Goal: Task Accomplishment & Management: Complete application form

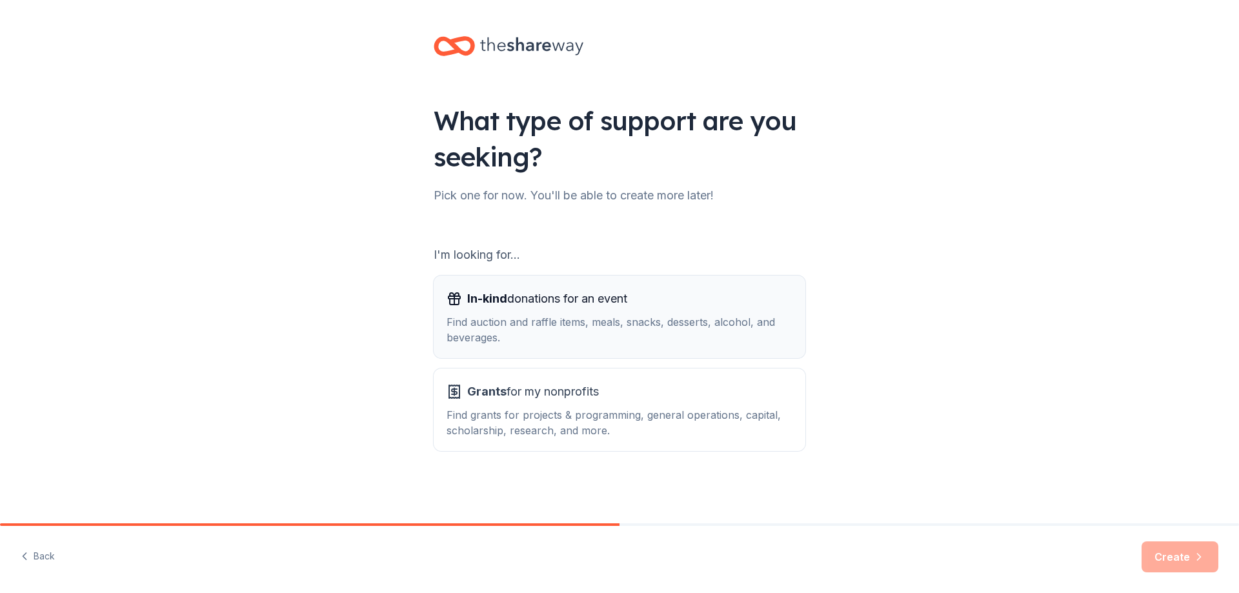
click at [662, 305] on div "In-kind donations for an event" at bounding box center [620, 298] width 346 height 21
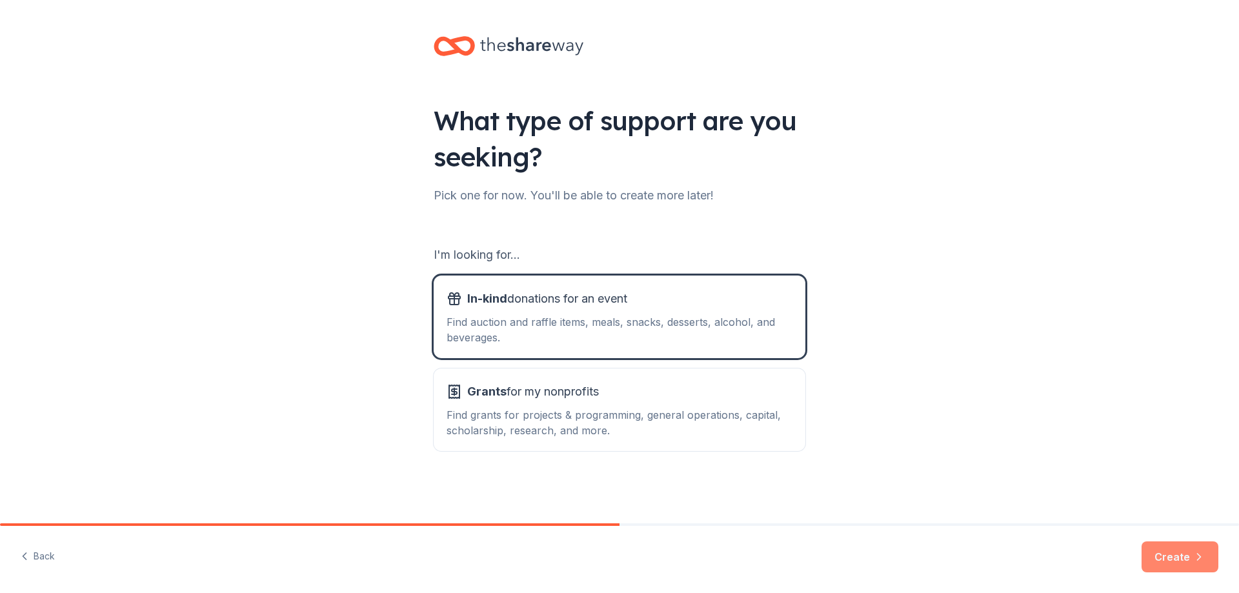
click at [1176, 563] on button "Create" at bounding box center [1179, 556] width 77 height 31
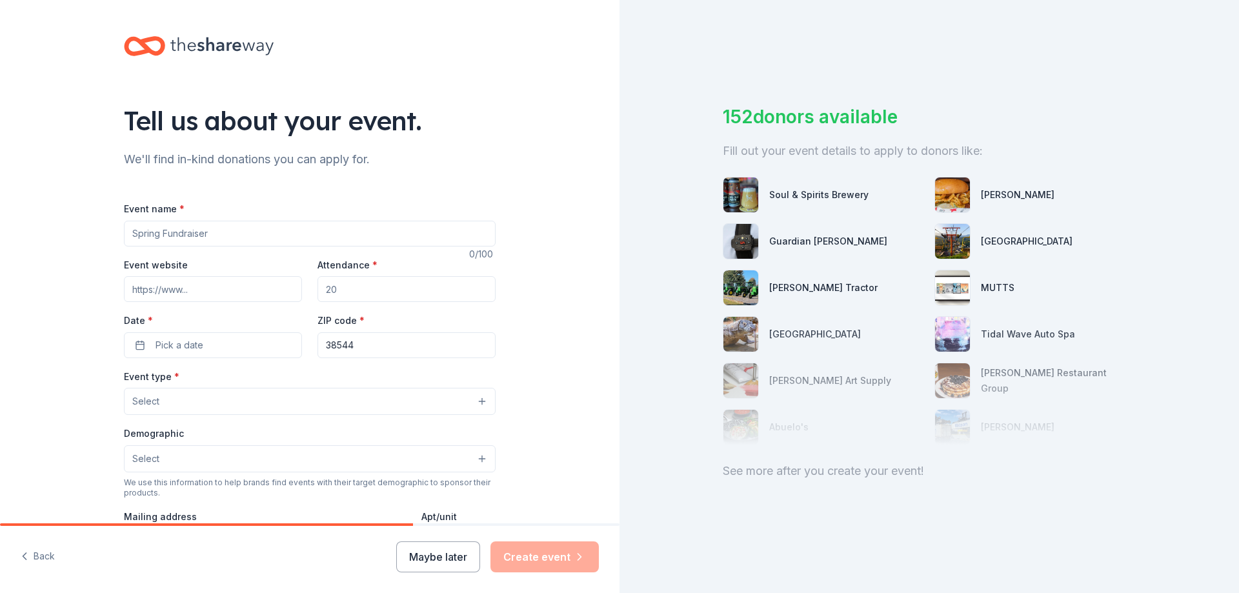
click at [188, 239] on input "Event name *" at bounding box center [310, 234] width 372 height 26
click at [245, 215] on div "Event name *" at bounding box center [310, 224] width 372 height 46
click at [225, 236] on input "Event name *" at bounding box center [310, 234] width 372 height 26
click at [223, 232] on input "Event name *" at bounding box center [310, 234] width 372 height 26
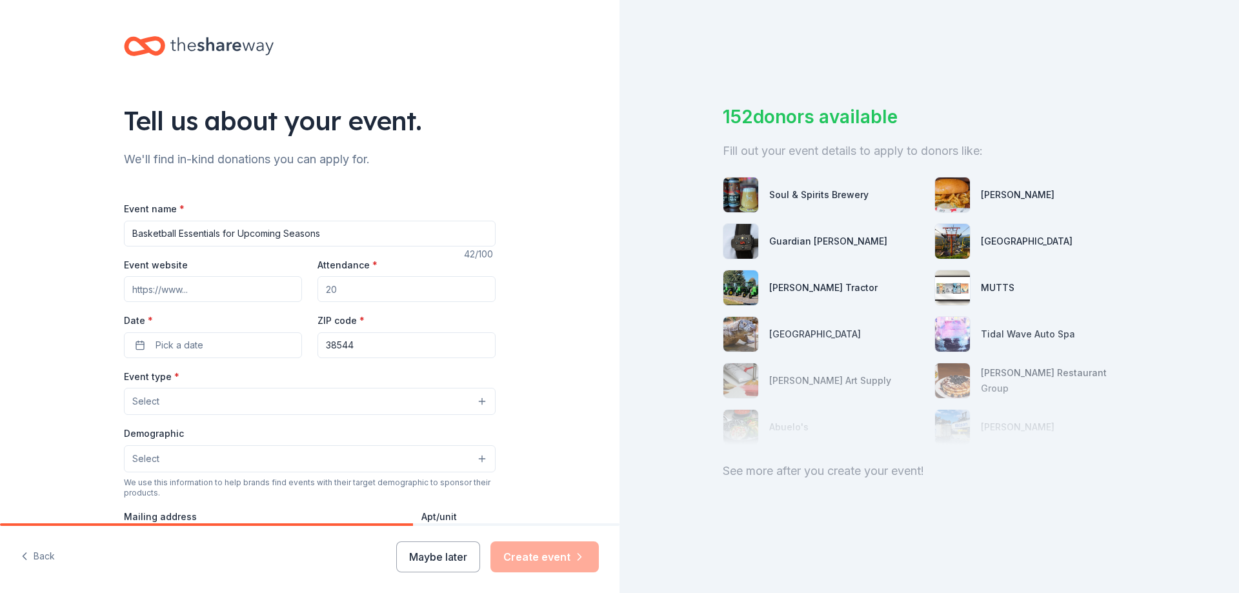
type input "Basketball Essentials for Upcoming Seasons"
click at [194, 355] on button "Pick a date" at bounding box center [213, 345] width 178 height 26
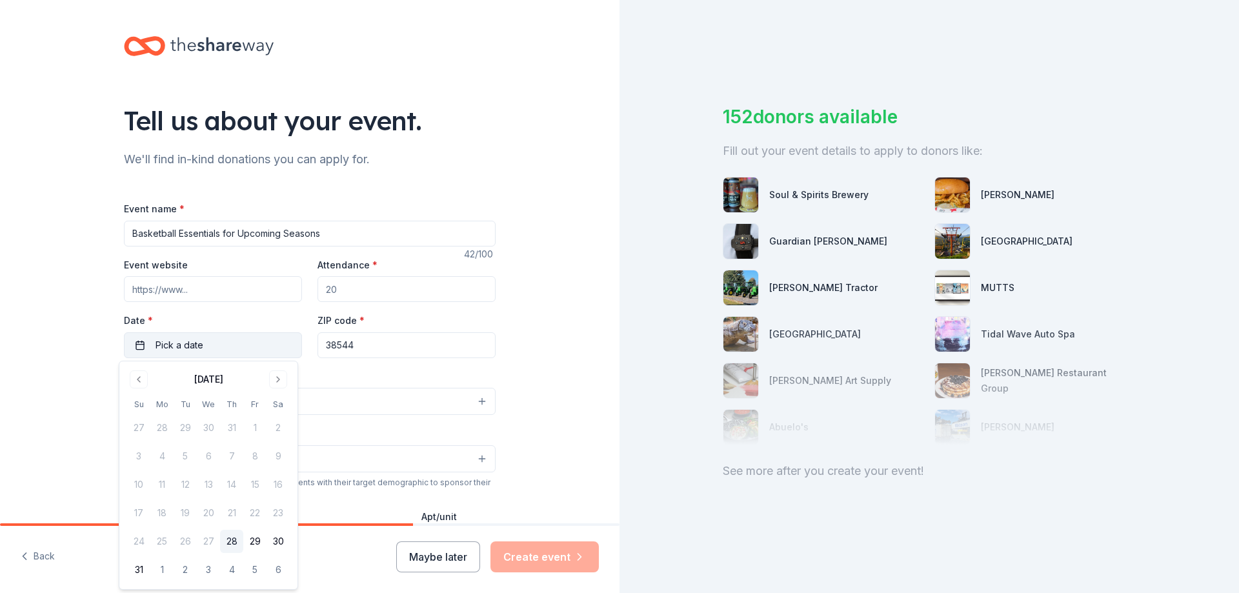
click at [201, 347] on button "Pick a date" at bounding box center [213, 345] width 178 height 26
click at [279, 383] on button "Go to next month" at bounding box center [278, 379] width 18 height 18
click at [186, 548] on button "30" at bounding box center [185, 541] width 23 height 23
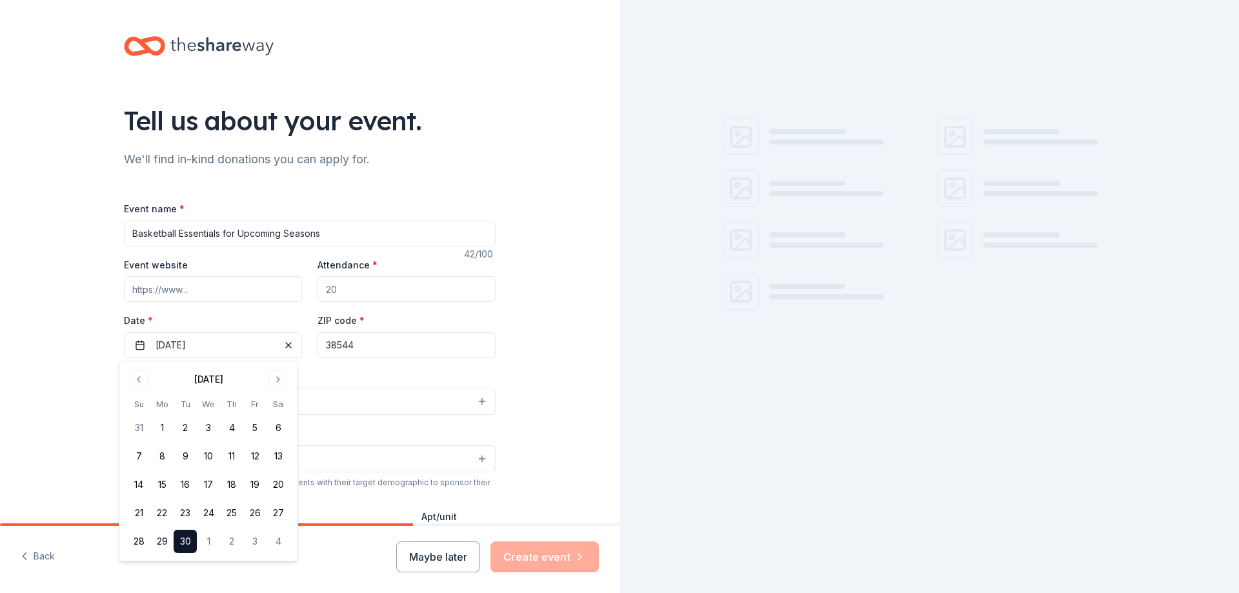
click at [180, 550] on button "30" at bounding box center [185, 541] width 23 height 23
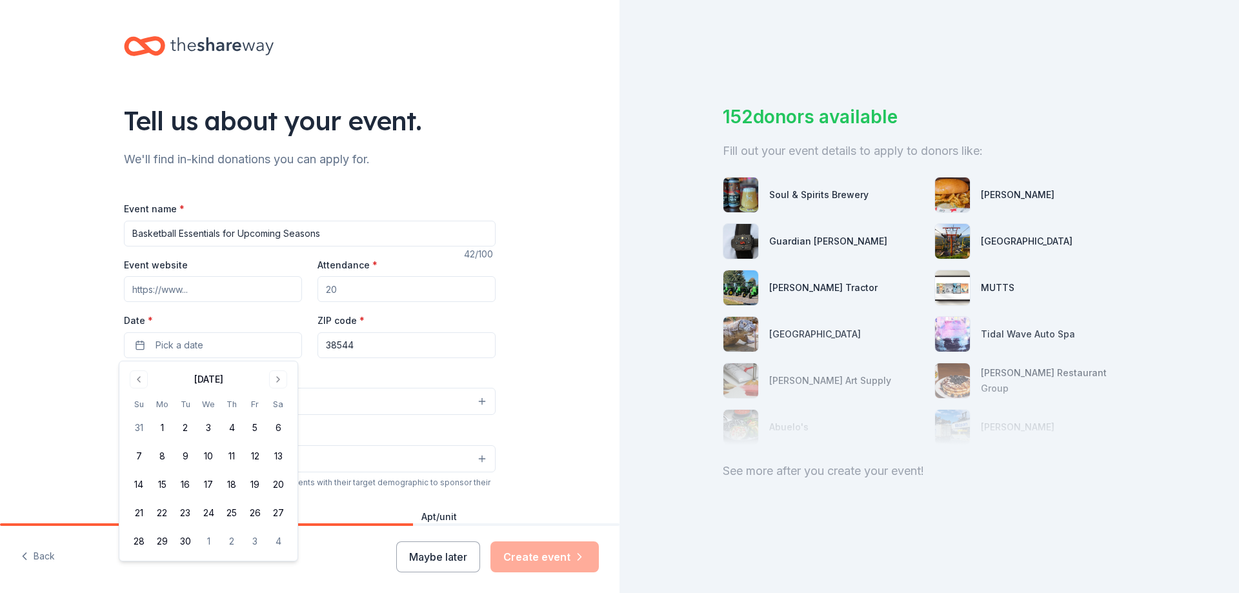
click at [572, 423] on div "Tell us about your event. We'll find in-kind donations you can apply for. Event…" at bounding box center [309, 429] width 619 height 859
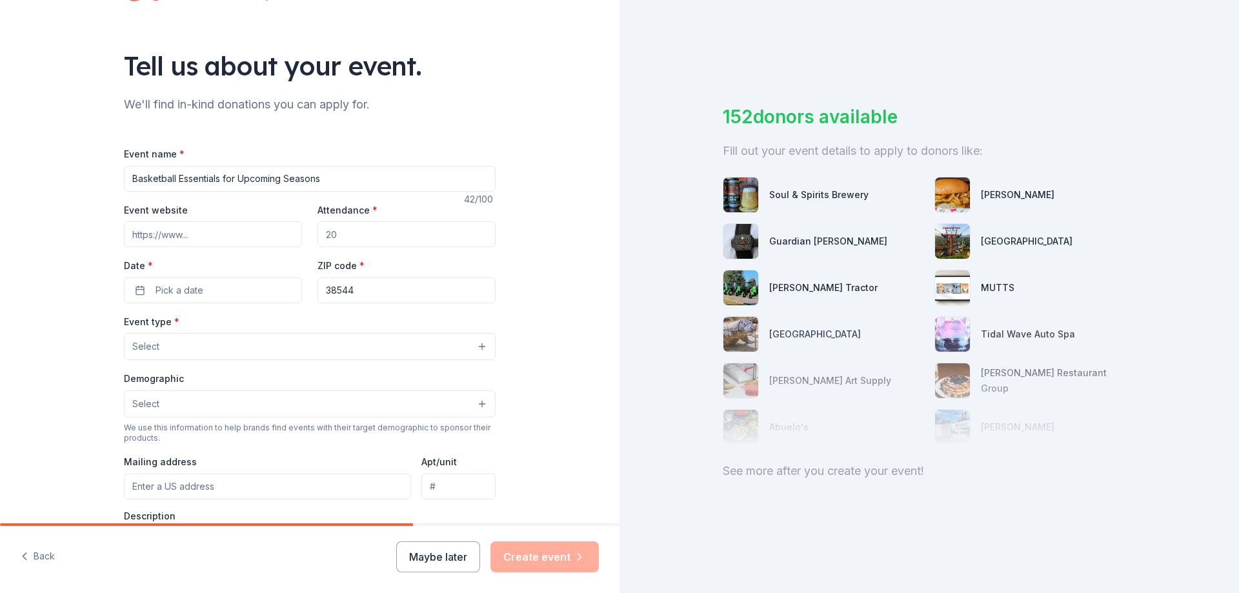
scroll to position [129, 0]
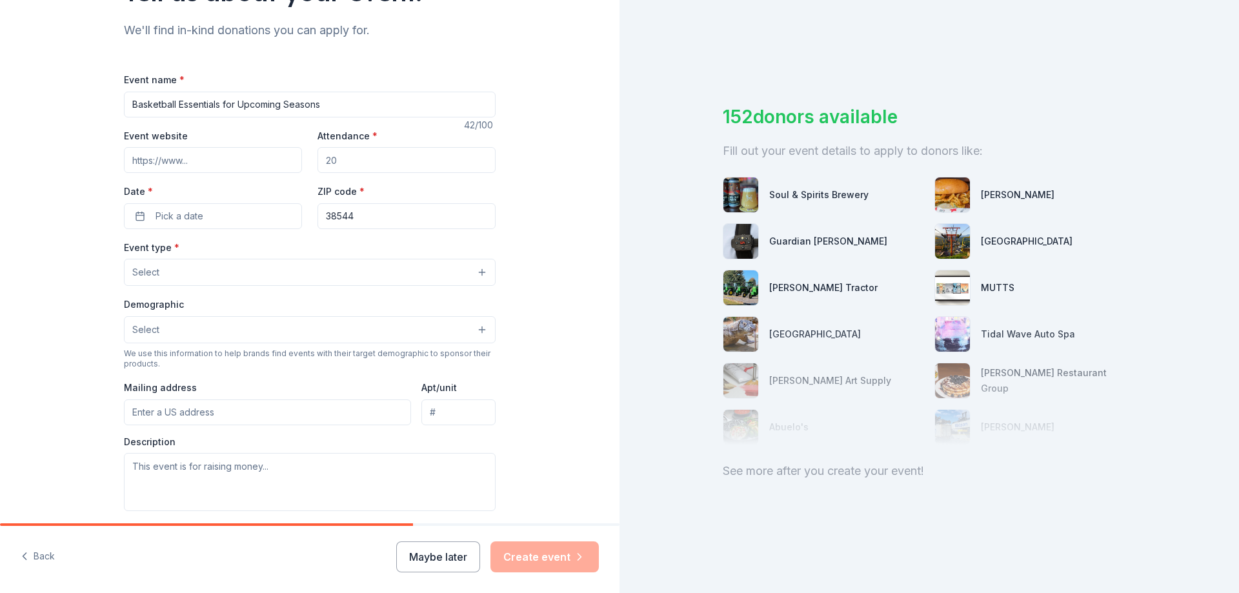
click at [190, 279] on button "Select" at bounding box center [310, 272] width 372 height 27
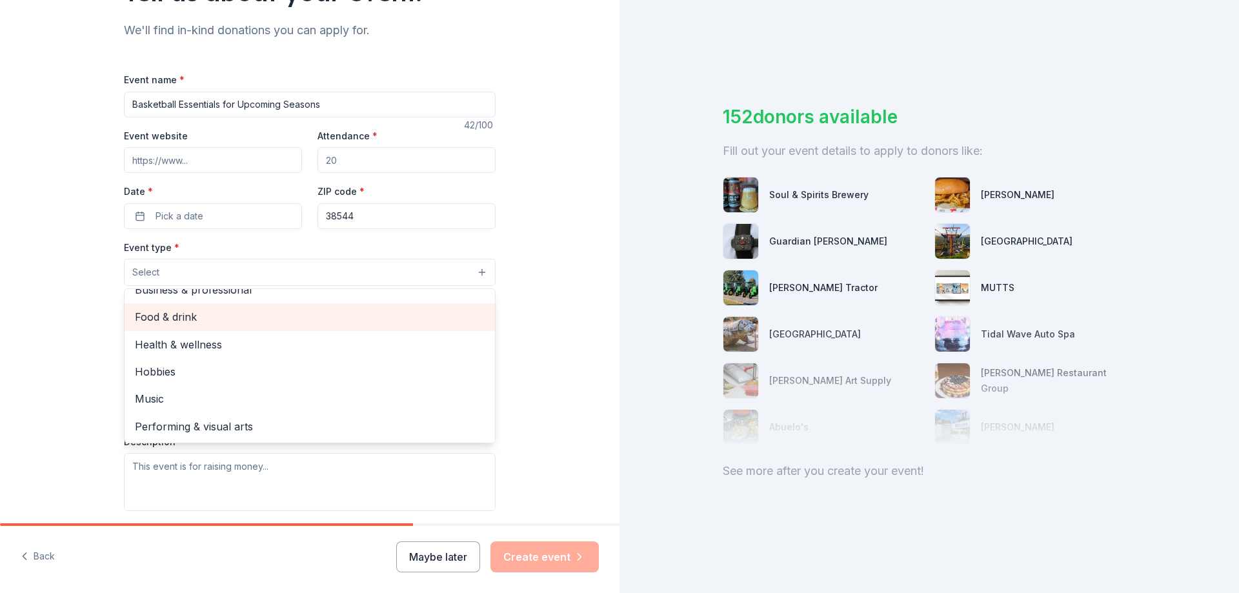
click at [160, 323] on span "Food & drink" at bounding box center [310, 316] width 350 height 17
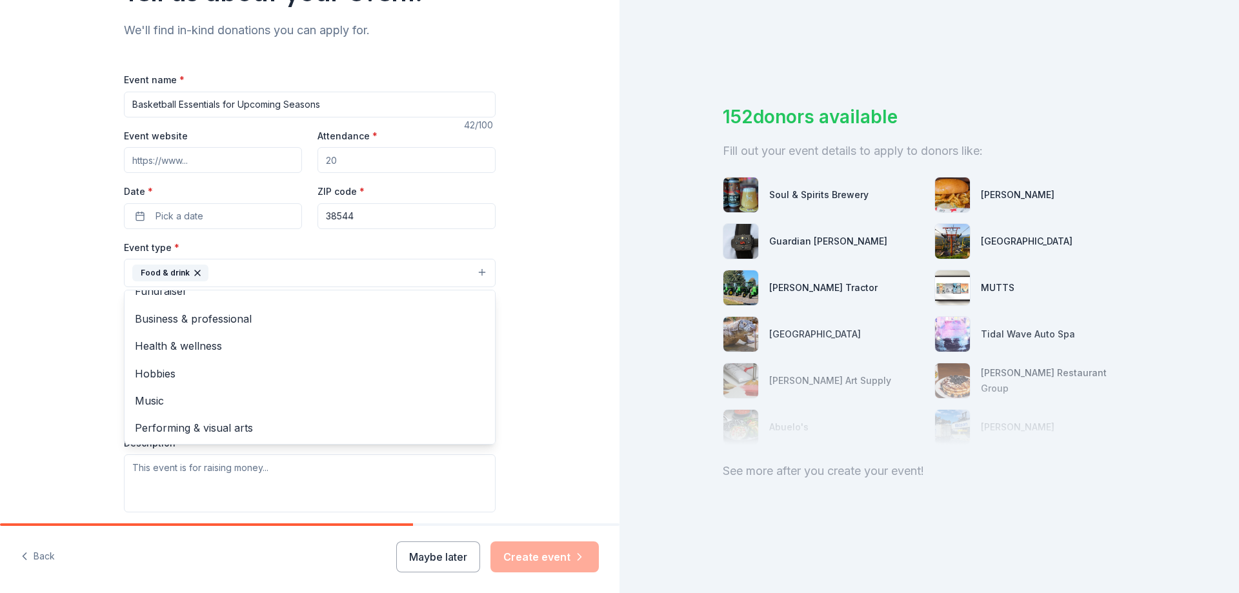
click at [575, 228] on div "Tell us about your event. We'll find in-kind donations you can apply for. Event…" at bounding box center [309, 301] width 619 height 860
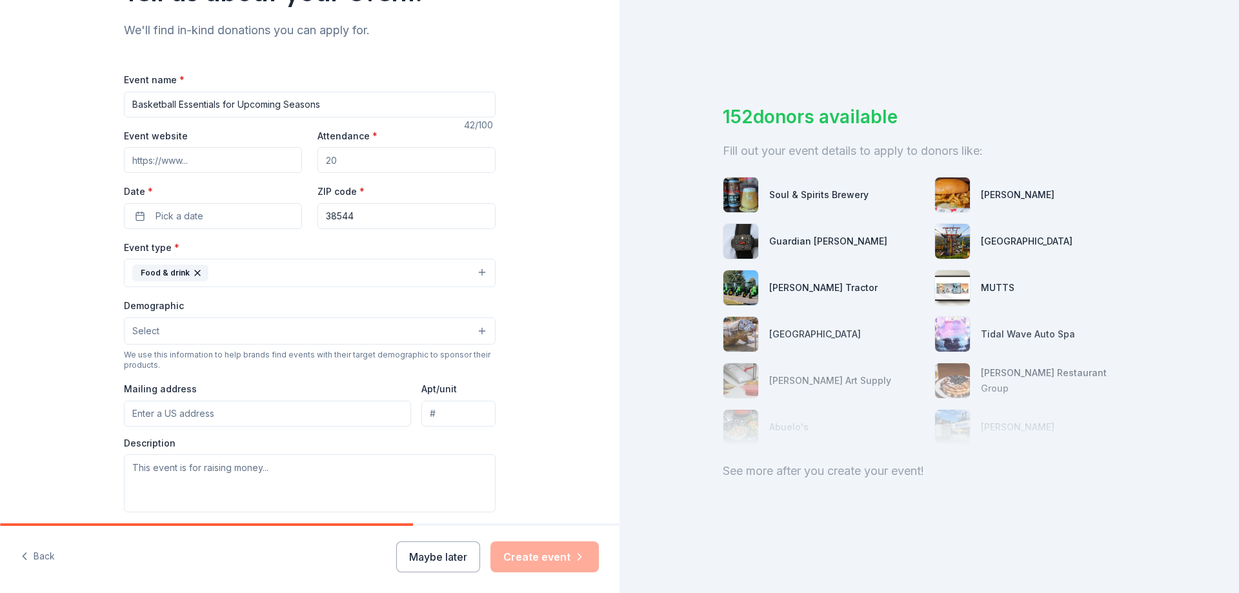
click at [317, 325] on button "Select" at bounding box center [310, 330] width 372 height 27
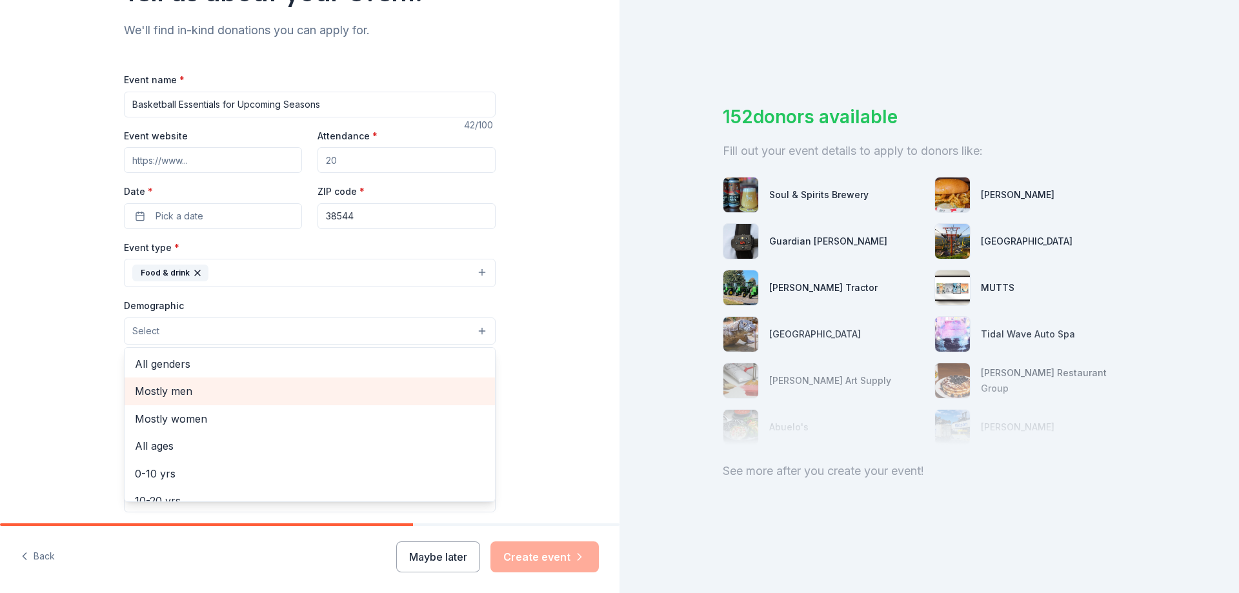
click at [232, 397] on span "Mostly men" at bounding box center [310, 391] width 350 height 17
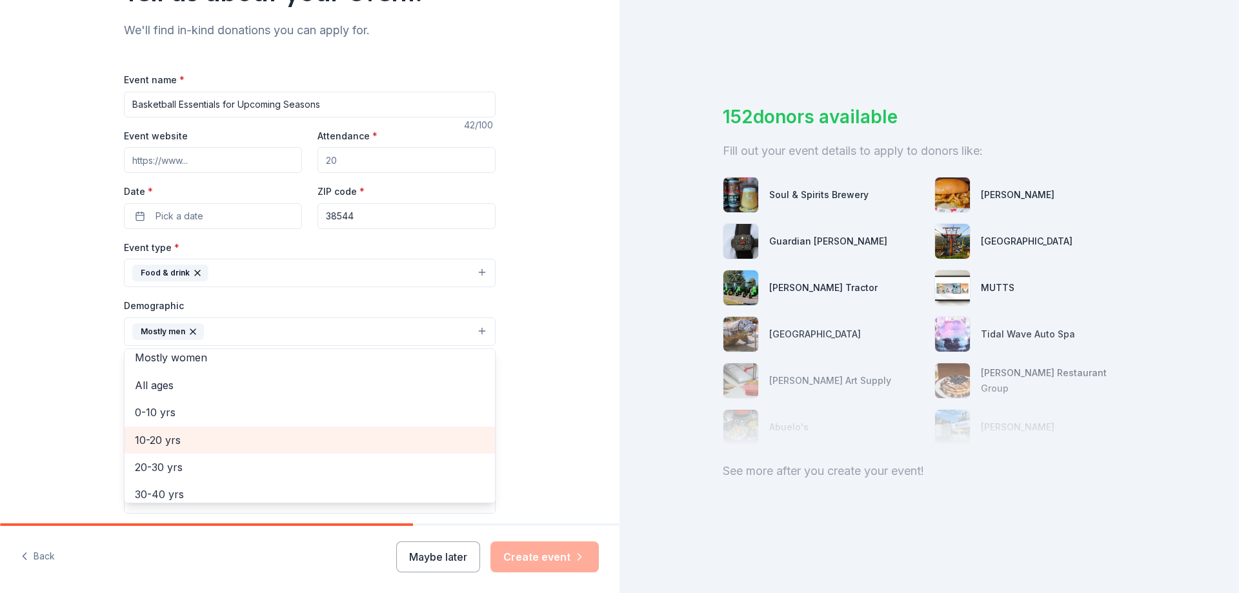
scroll to position [65, 0]
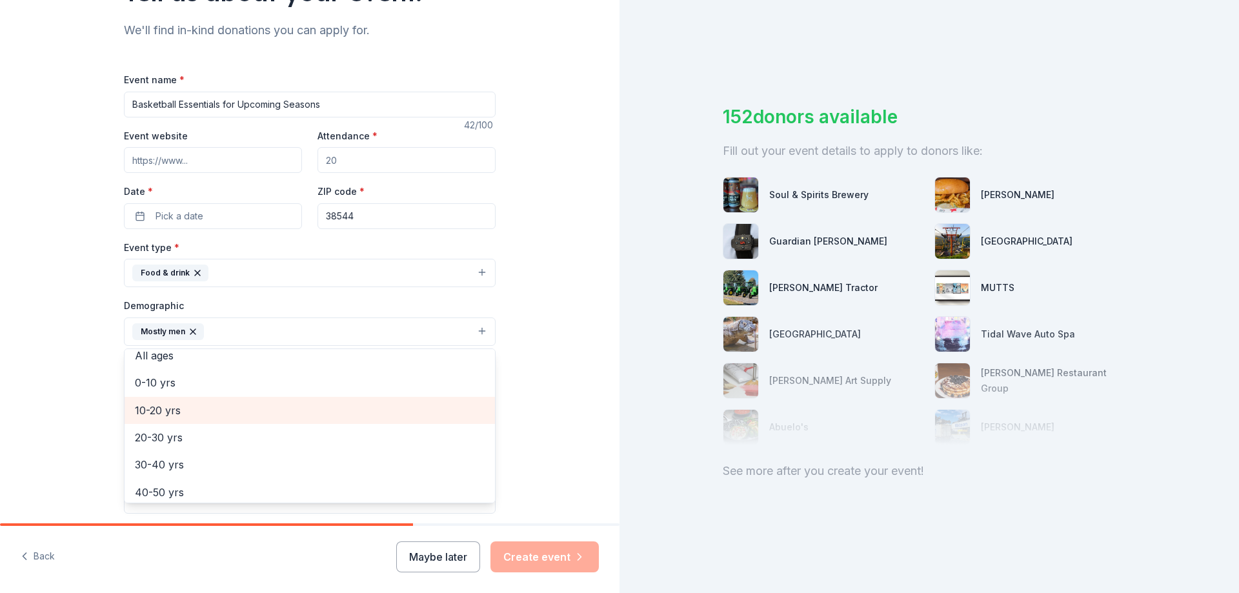
click at [195, 410] on span "10-20 yrs" at bounding box center [310, 410] width 350 height 17
click at [591, 347] on div "Tell us about your event. We'll find in-kind donations you can apply for. Event…" at bounding box center [309, 301] width 619 height 861
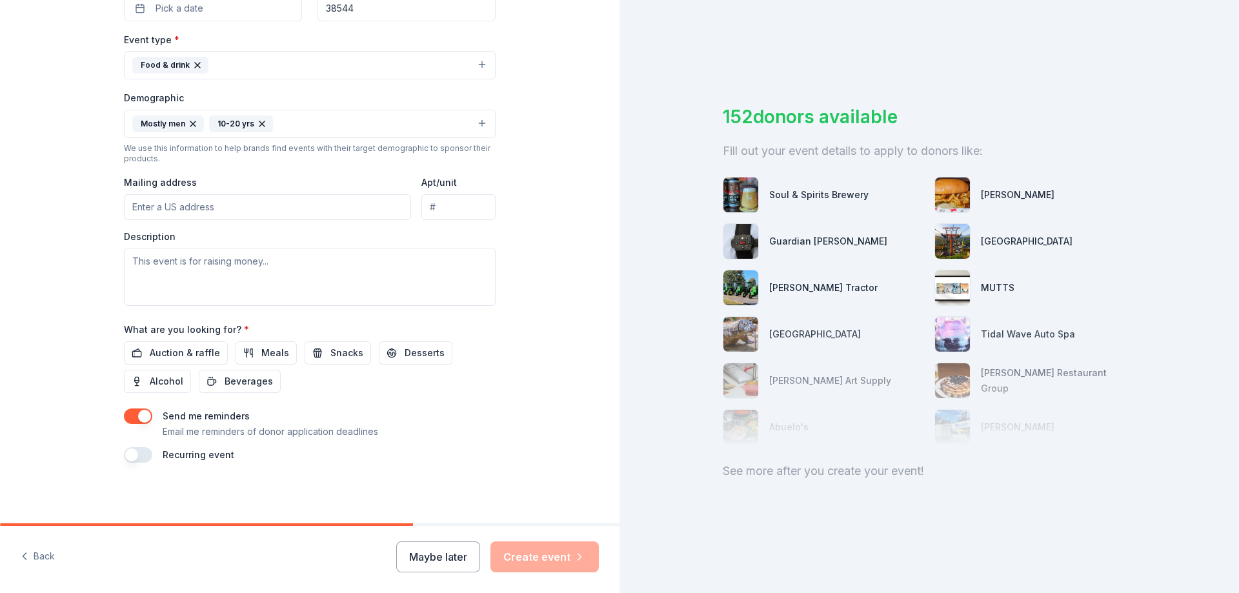
scroll to position [338, 0]
click at [136, 452] on button "button" at bounding box center [138, 453] width 28 height 15
drag, startPoint x: 252, startPoint y: 353, endPoint x: 281, endPoint y: 357, distance: 29.3
click at [252, 353] on button "Meals" at bounding box center [266, 351] width 61 height 23
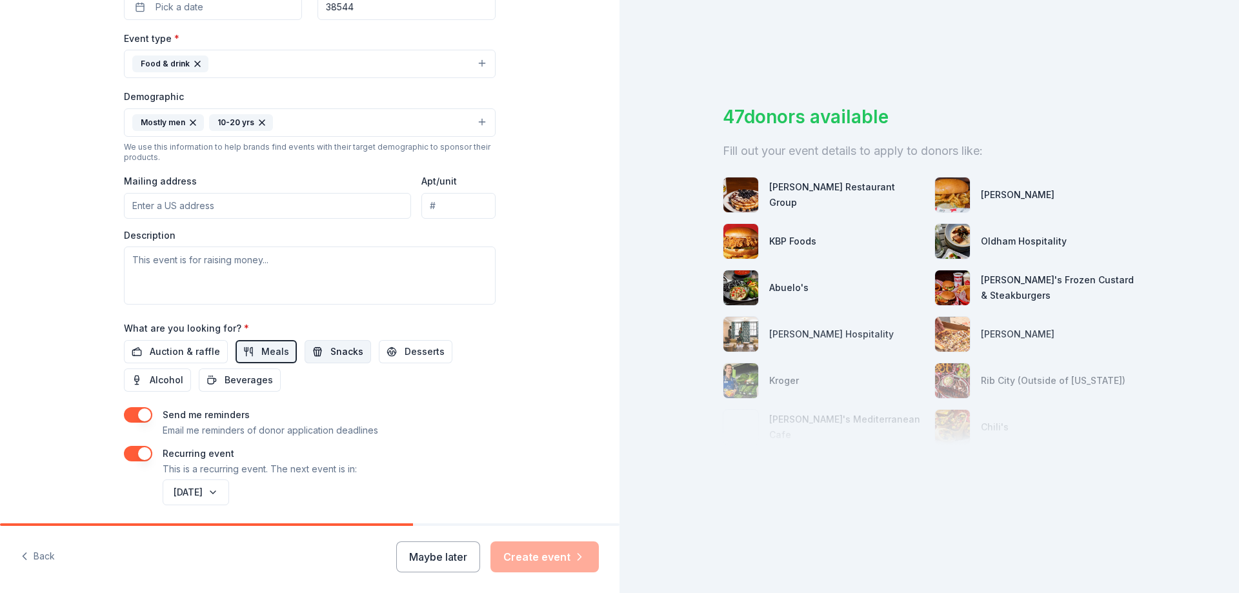
click at [340, 352] on span "Snacks" at bounding box center [346, 351] width 33 height 15
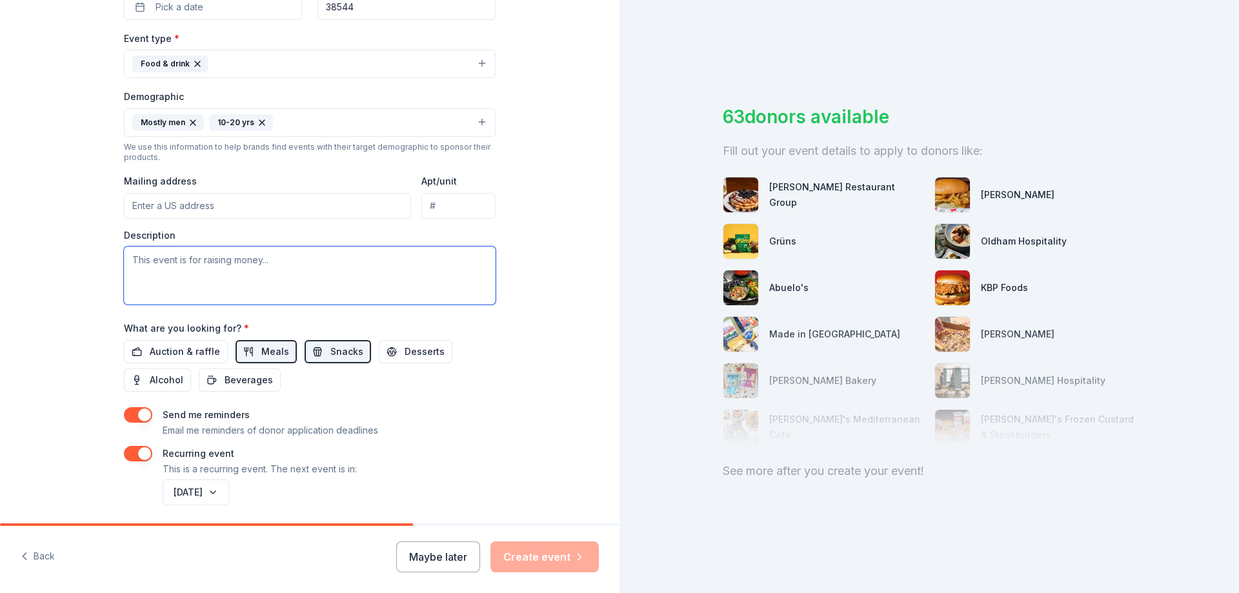
click at [202, 277] on textarea at bounding box center [310, 275] width 372 height 58
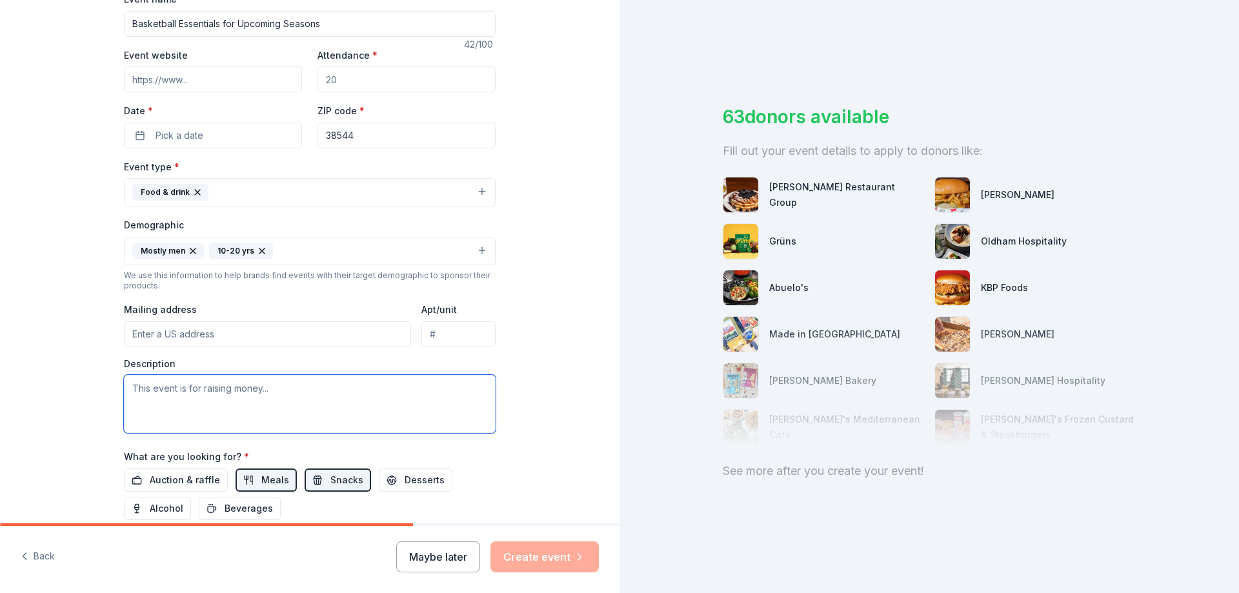
scroll to position [258, 0]
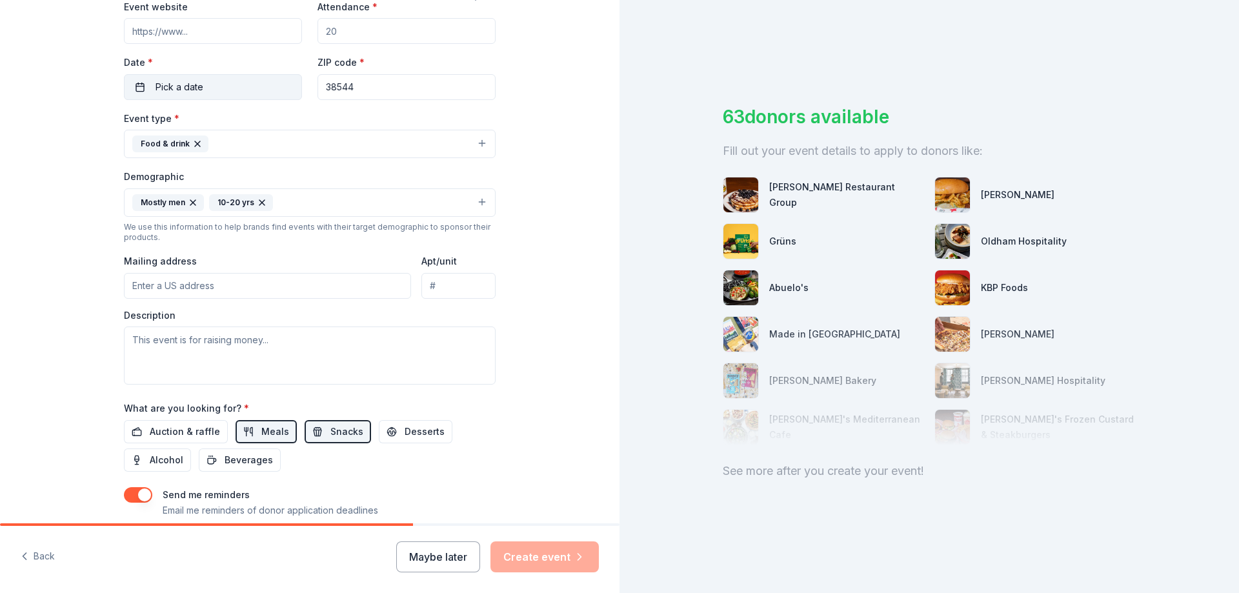
click at [206, 75] on button "Pick a date" at bounding box center [213, 87] width 178 height 26
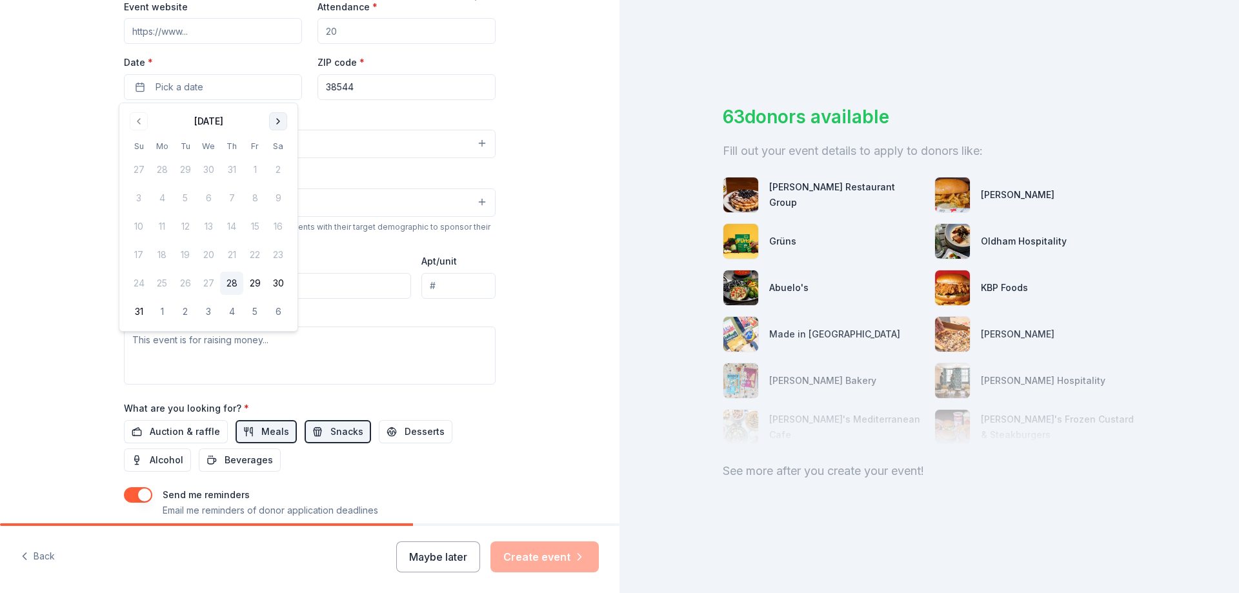
click at [278, 120] on button "Go to next month" at bounding box center [278, 121] width 18 height 18
click at [188, 286] on button "30" at bounding box center [185, 283] width 23 height 23
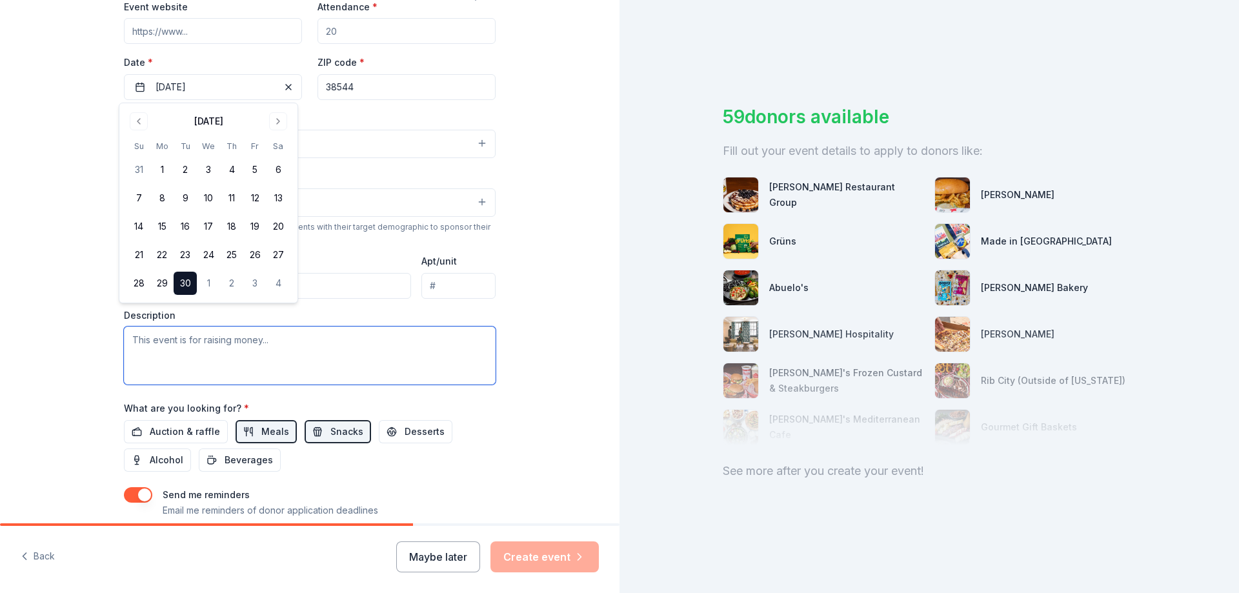
click at [404, 347] on textarea at bounding box center [310, 356] width 372 height 58
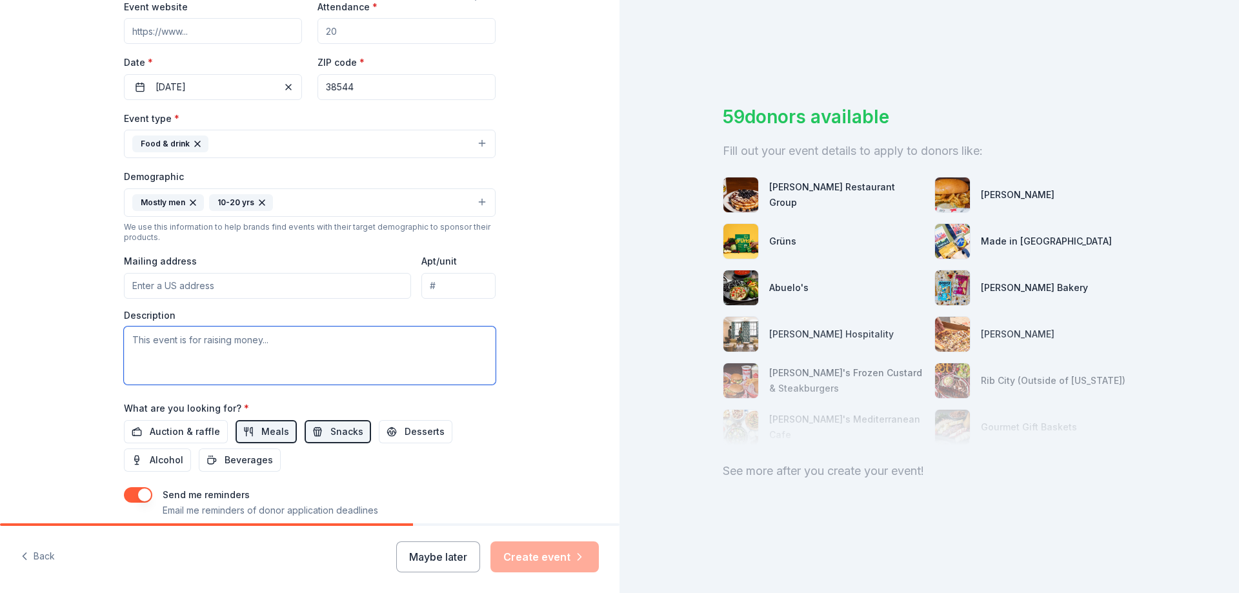
click at [241, 352] on textarea at bounding box center [310, 356] width 372 height 58
type textarea "Supporting Boys Basketball Team in upcoming season"
click at [538, 437] on div "Tell us about your event. We'll find in-kind donations you can apply for. Event…" at bounding box center [309, 196] width 619 height 908
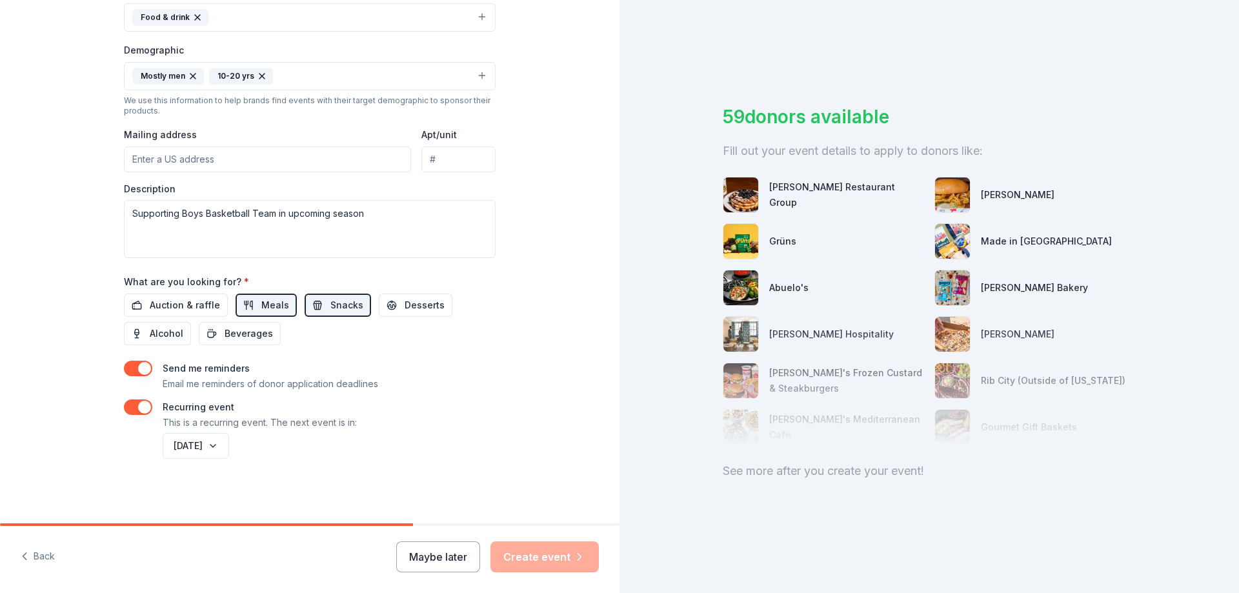
click at [133, 405] on button "button" at bounding box center [138, 406] width 28 height 15
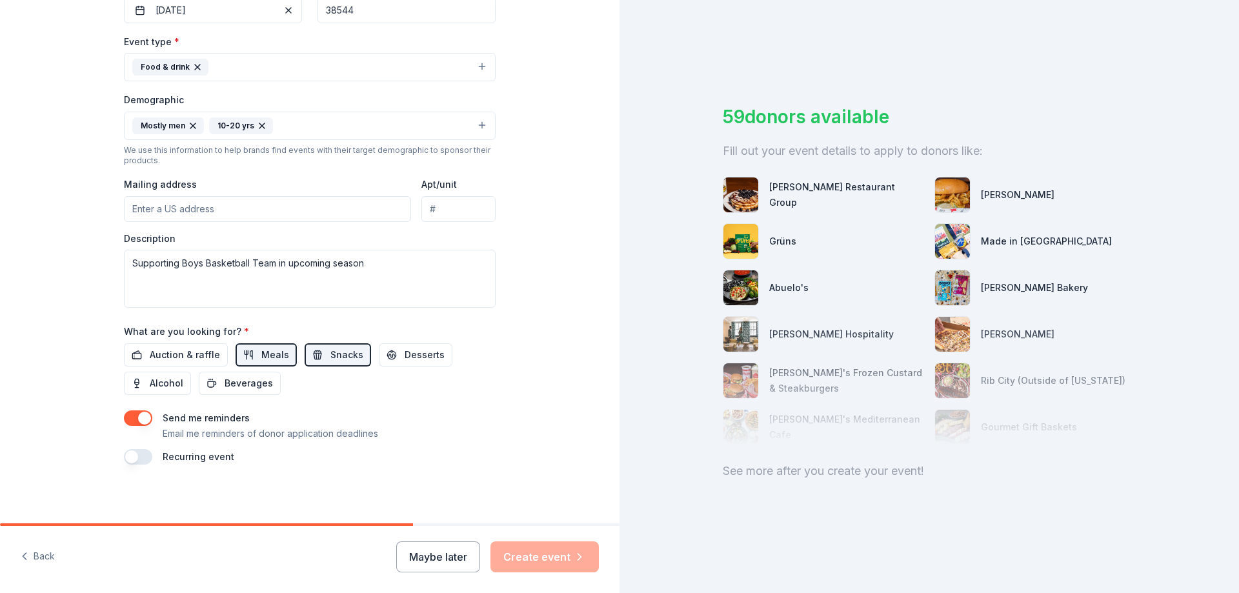
scroll to position [338, 0]
click at [548, 548] on div "Maybe later Create event" at bounding box center [497, 556] width 203 height 31
click at [554, 546] on div "Maybe later Create event" at bounding box center [497, 556] width 203 height 31
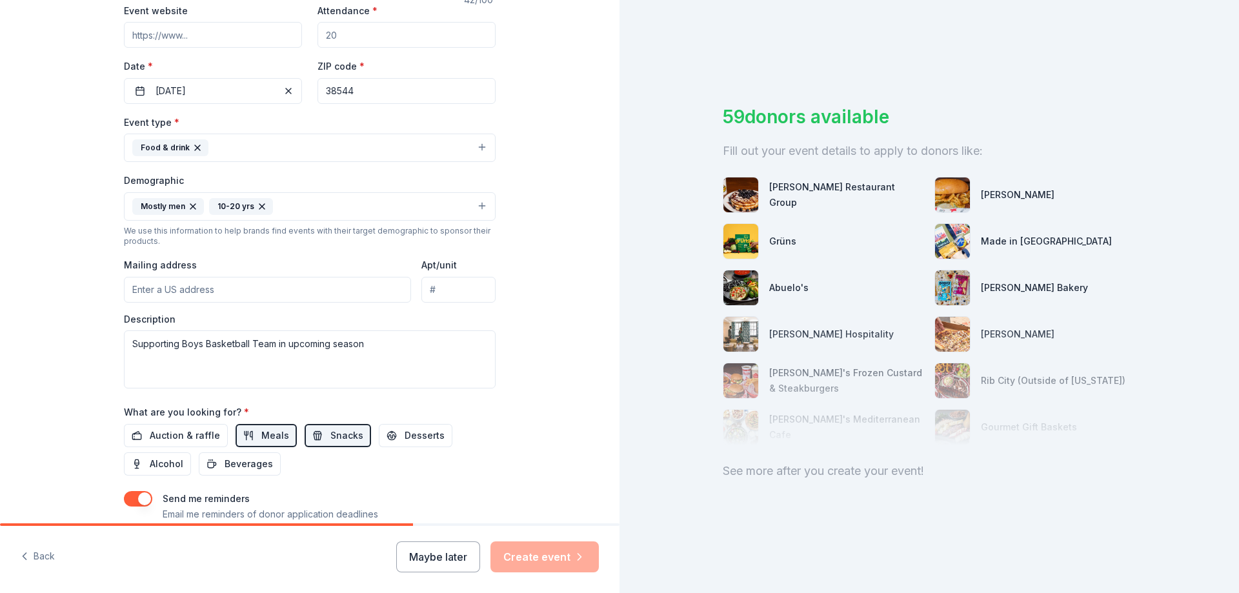
scroll to position [274, 0]
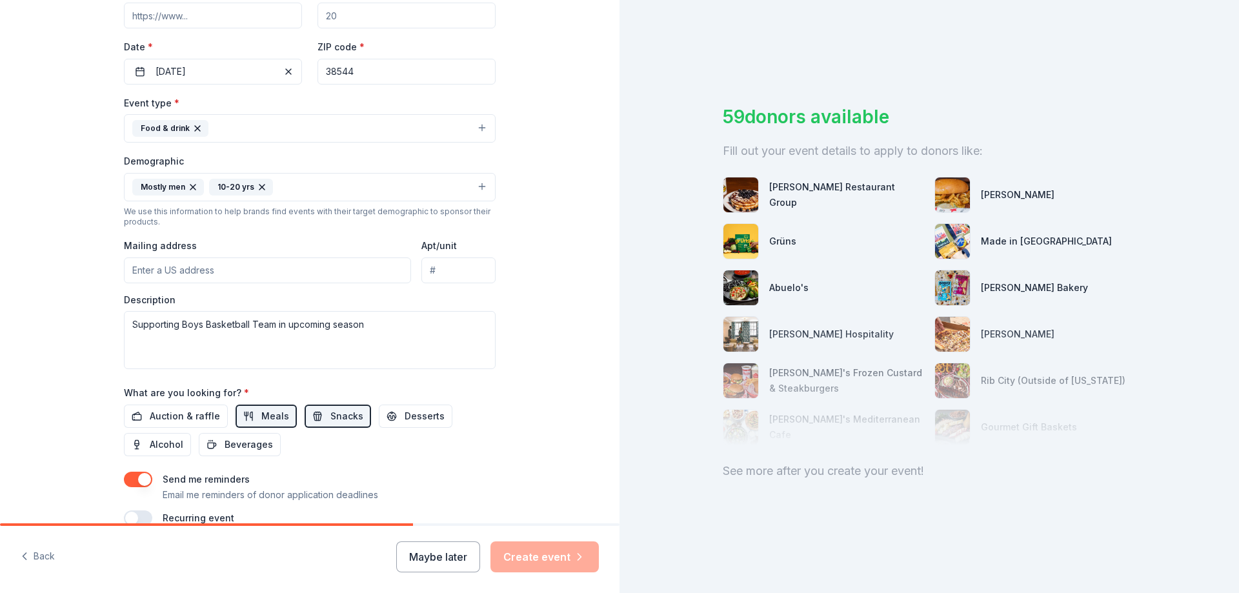
click at [259, 274] on input "Mailing address" at bounding box center [267, 270] width 287 height 26
click at [550, 275] on div "Tell us about your event. We'll find in-kind donations you can apply for. Event…" at bounding box center [309, 156] width 619 height 861
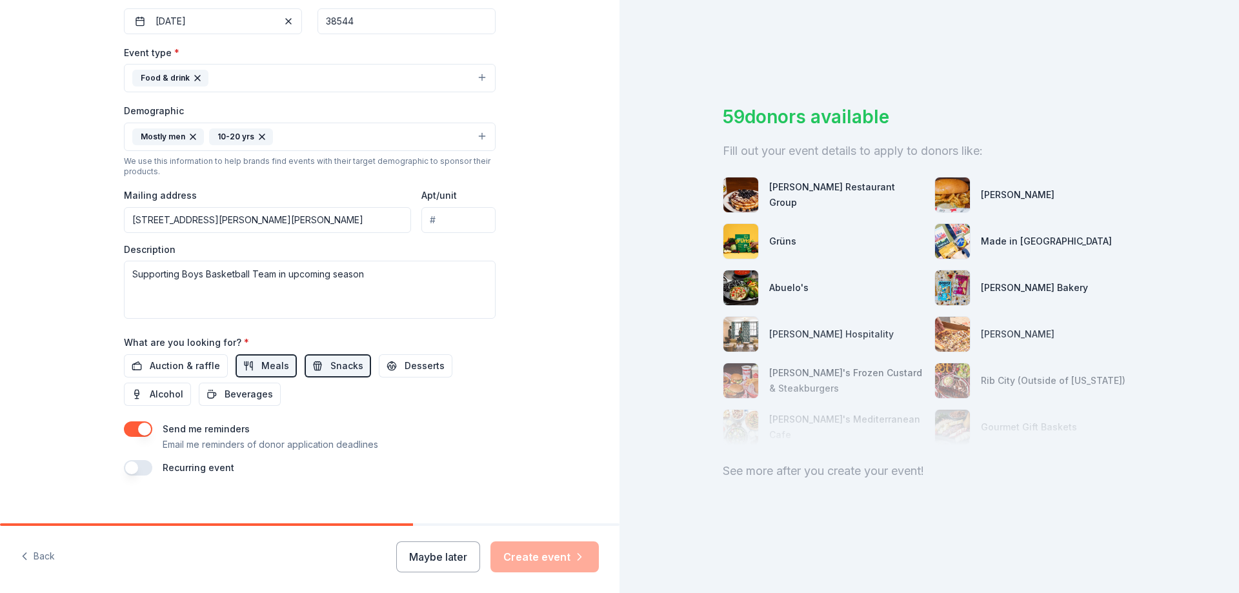
scroll to position [338, 0]
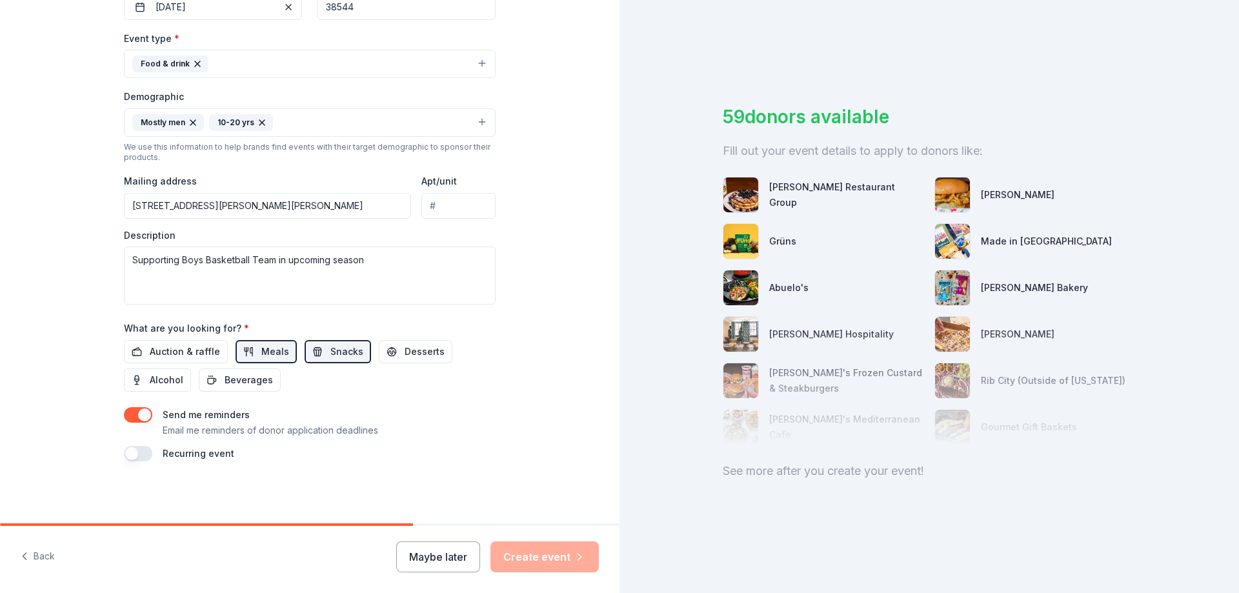
click at [366, 431] on p "Email me reminders of donor application deadlines" at bounding box center [271, 430] width 216 height 15
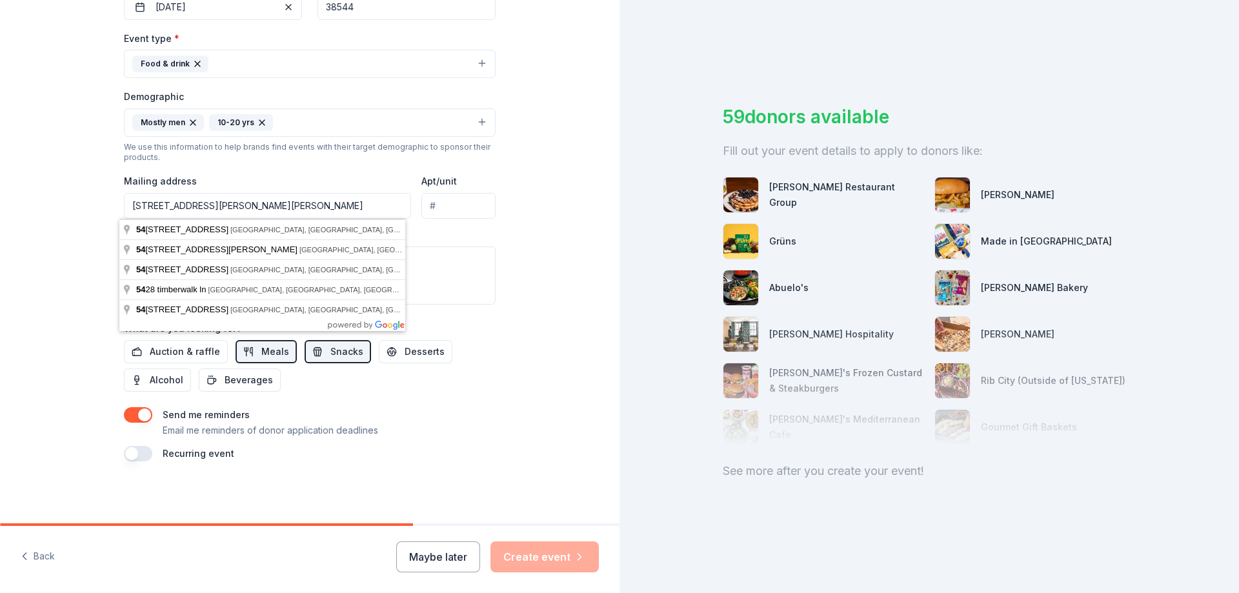
click at [261, 215] on input "[STREET_ADDRESS][PERSON_NAME][PERSON_NAME]" at bounding box center [267, 206] width 287 height 26
click at [278, 187] on div "Mailing address [STREET_ADDRESS][PERSON_NAME][PERSON_NAME]" at bounding box center [267, 196] width 287 height 46
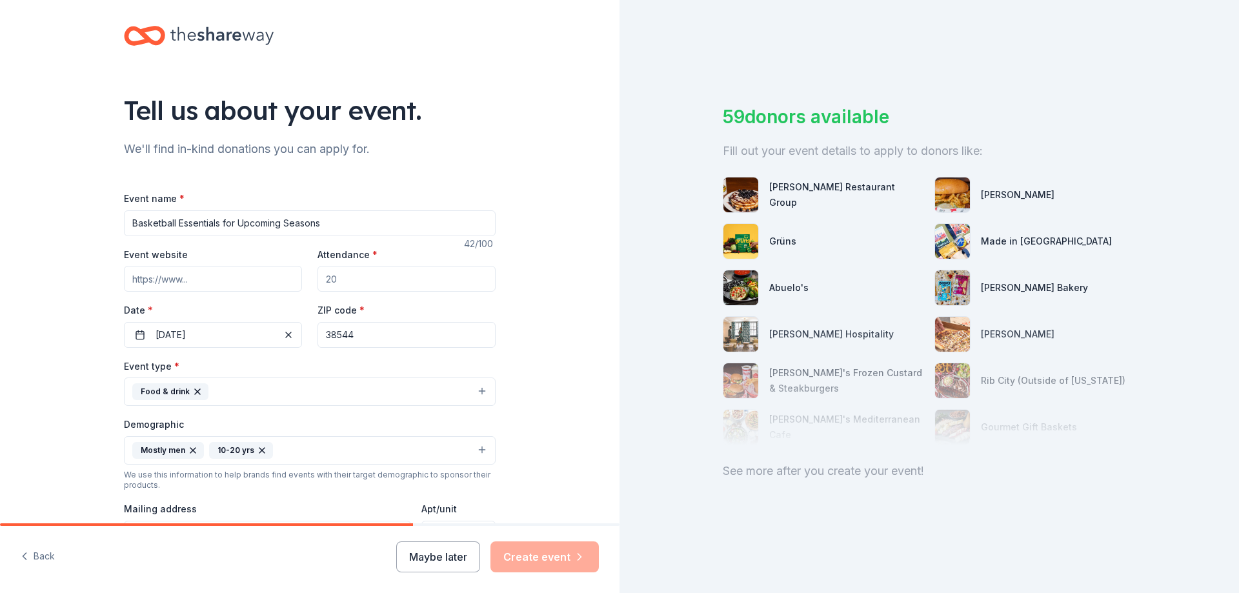
scroll to position [0, 0]
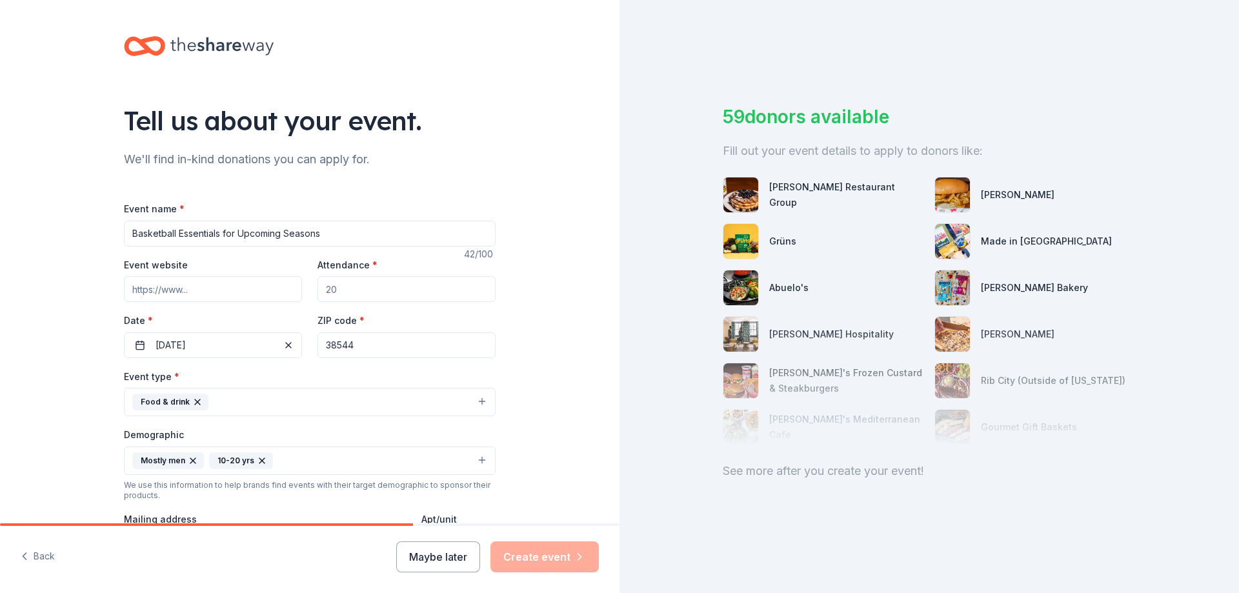
click at [235, 309] on div "Event website Attendance * Date * [DATE] ZIP code * 38544" at bounding box center [310, 307] width 372 height 101
click at [233, 294] on input "Event website" at bounding box center [213, 289] width 178 height 26
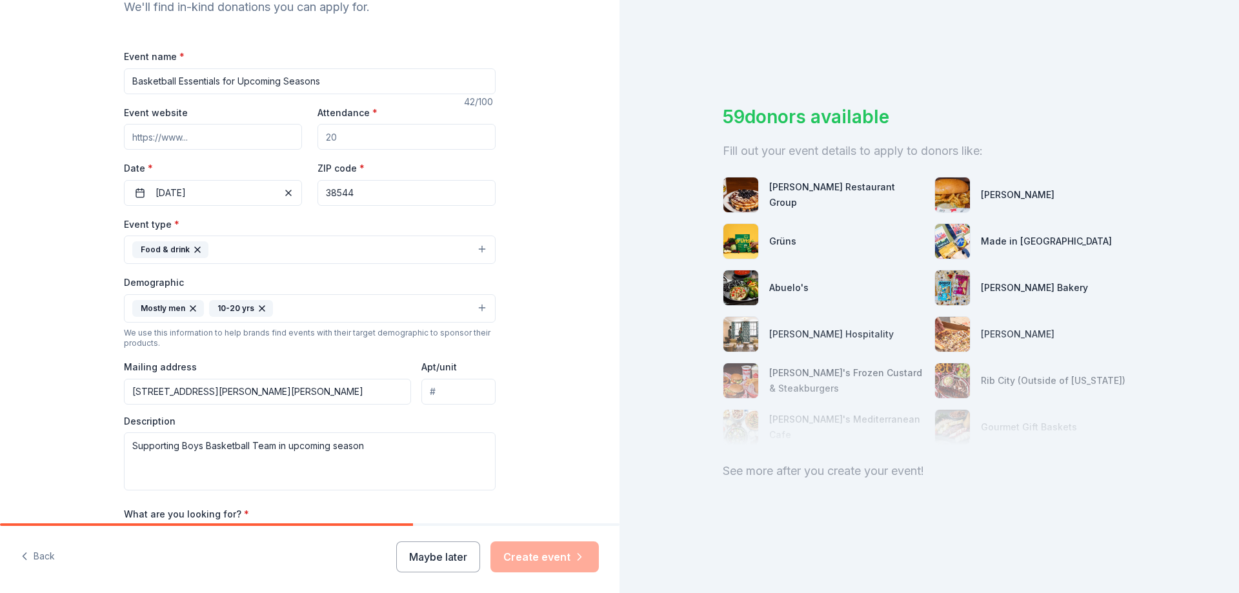
scroll to position [194, 0]
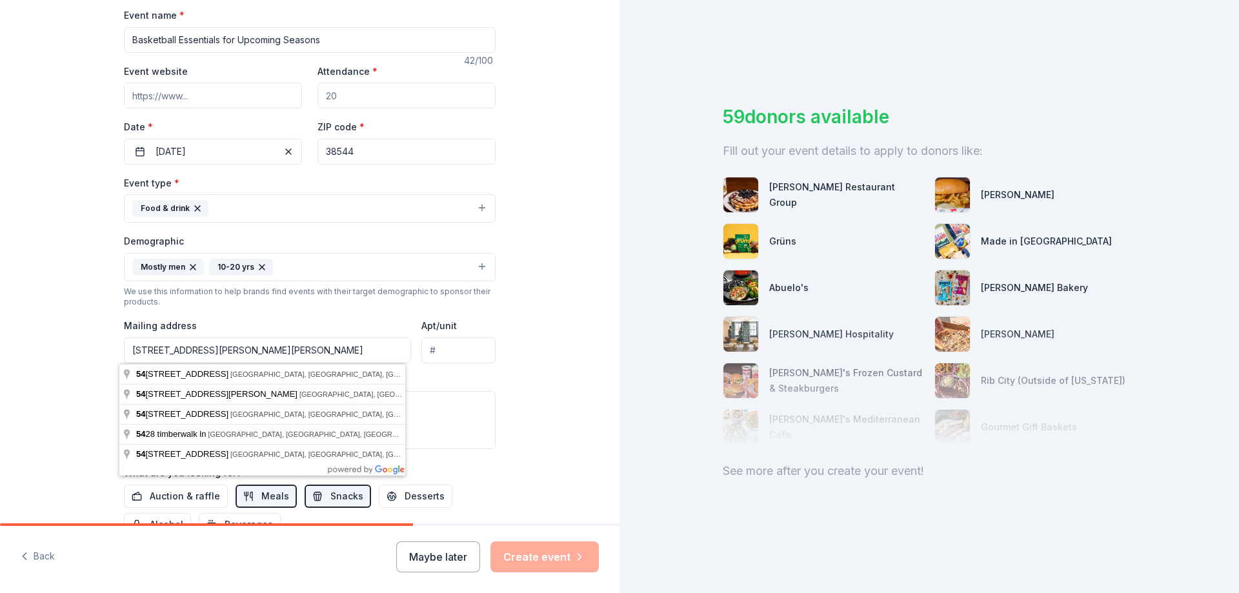
click at [244, 357] on input "[STREET_ADDRESS][PERSON_NAME][PERSON_NAME]" at bounding box center [267, 350] width 287 height 26
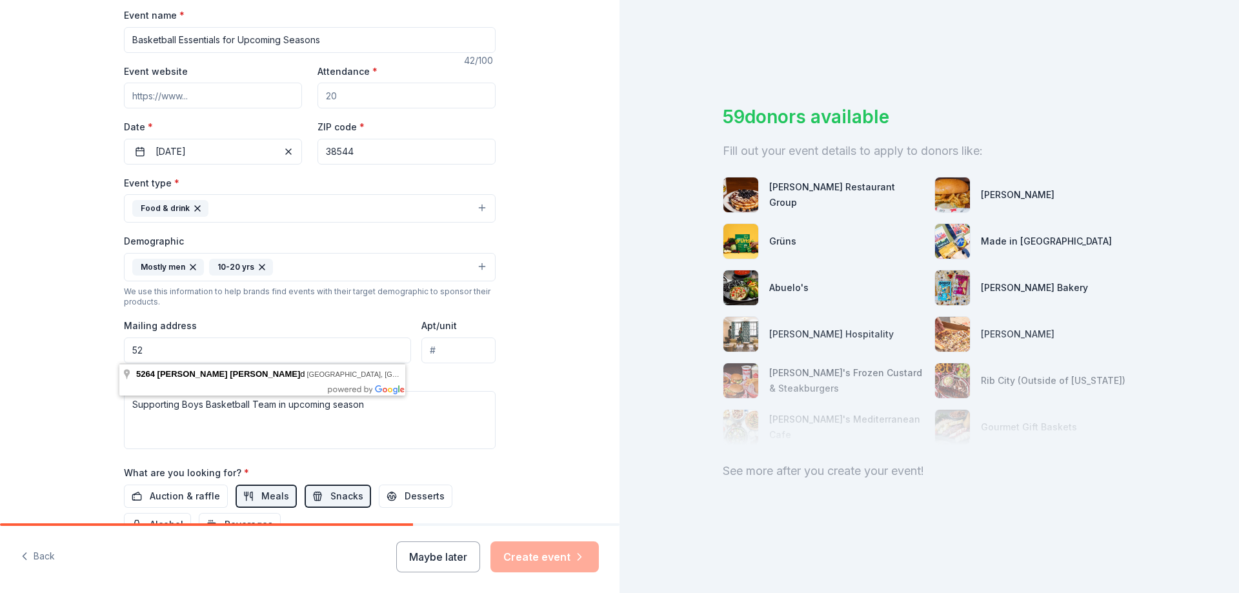
type input "5"
click at [432, 416] on textarea "Supporting Boys Basketball Team in upcoming season" at bounding box center [310, 420] width 372 height 58
click at [365, 370] on div "Event type * Food & drink Demographic Mostly men 10-20 yrs We use this informat…" at bounding box center [310, 312] width 372 height 274
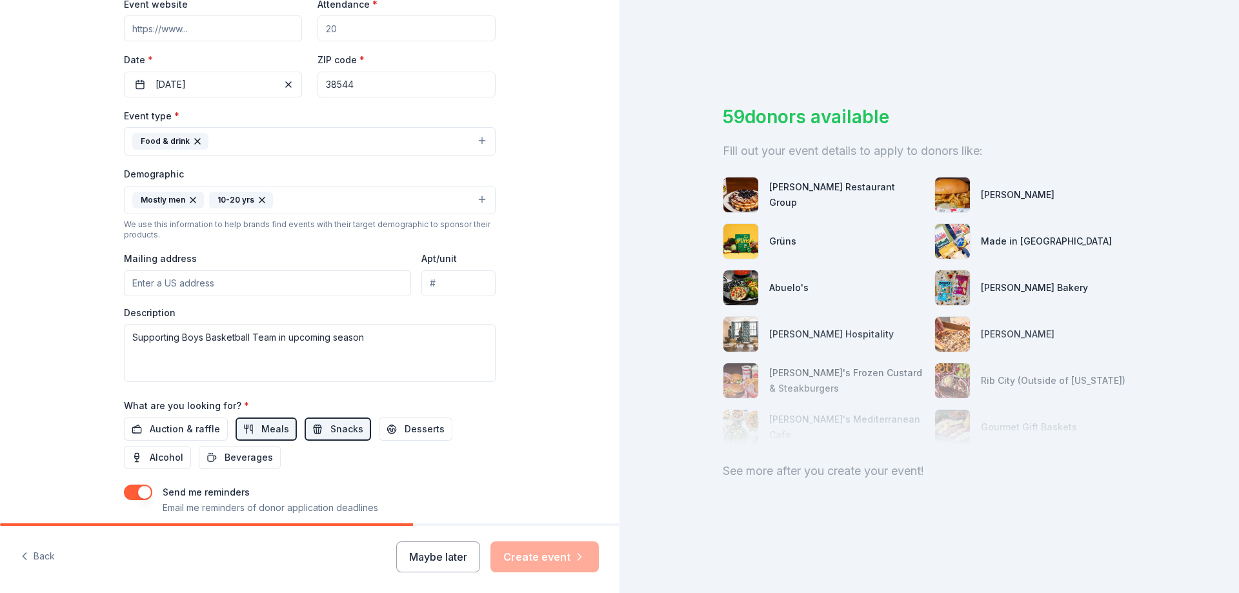
scroll to position [323, 0]
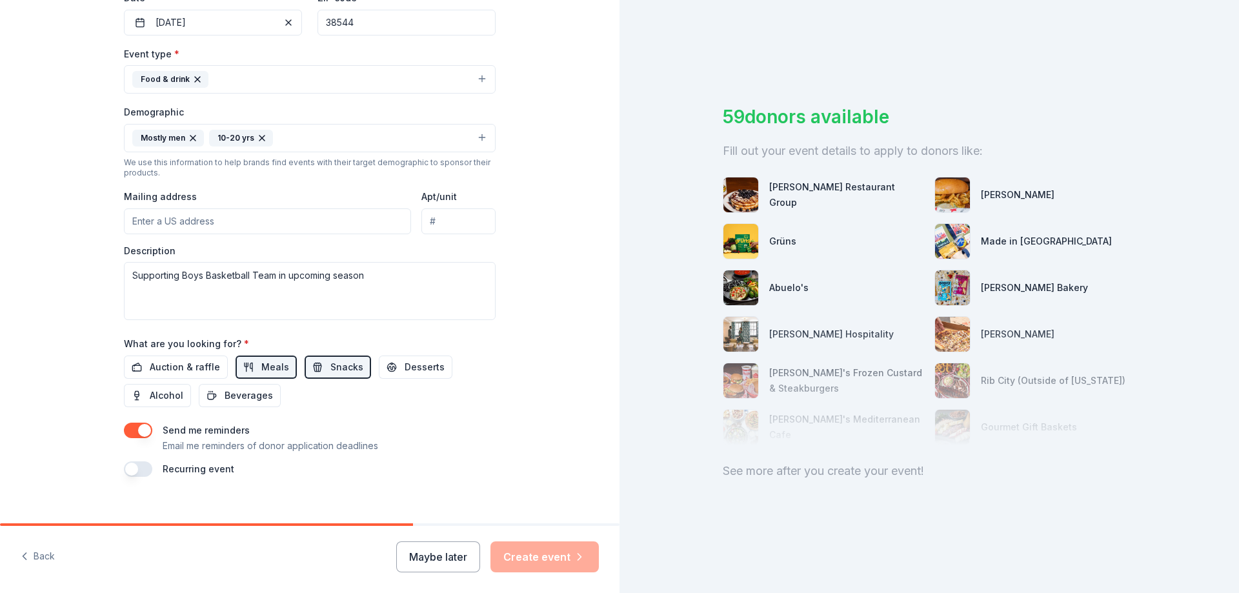
click at [556, 559] on div "Maybe later Create event" at bounding box center [497, 556] width 203 height 31
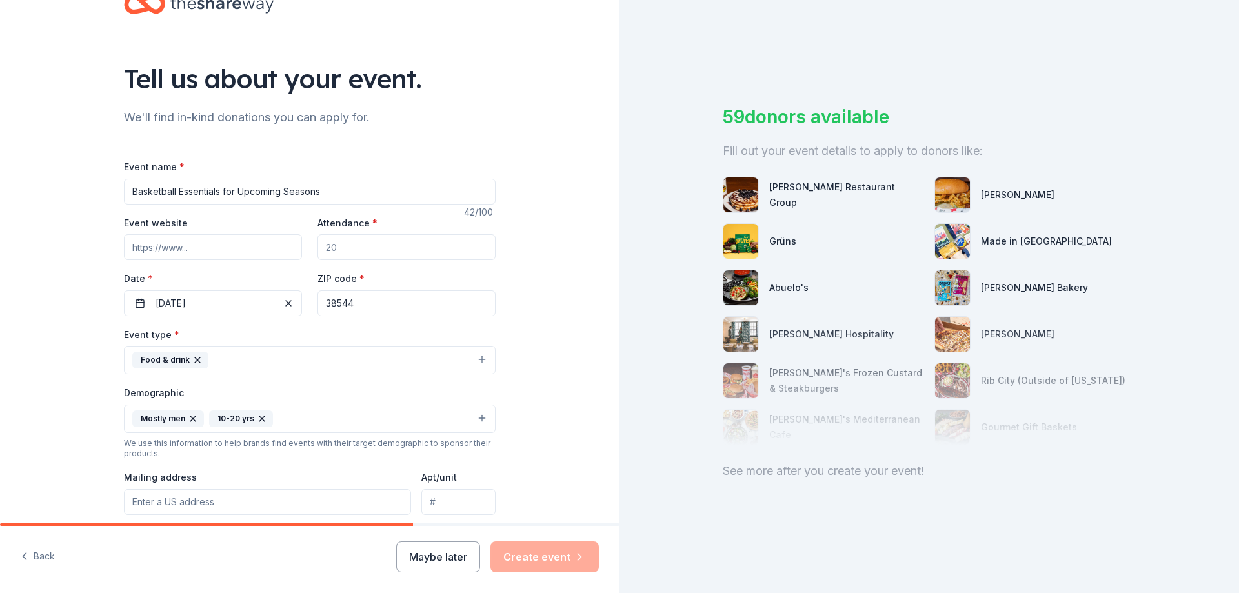
scroll to position [65, 0]
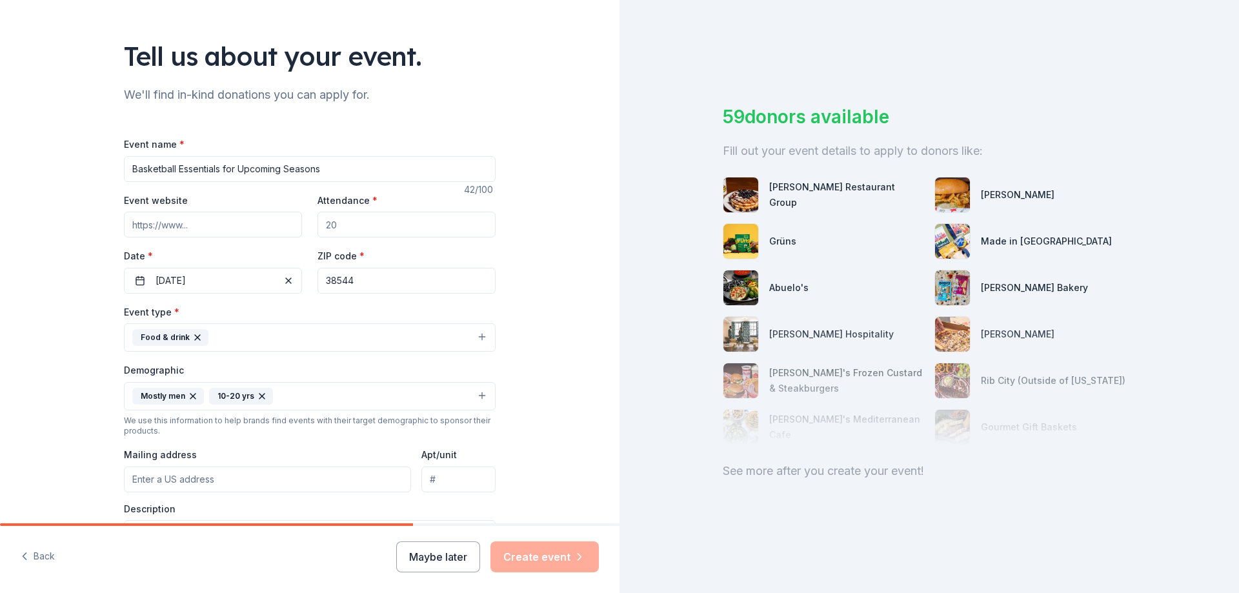
click at [372, 203] on span "*" at bounding box center [374, 200] width 5 height 11
click at [368, 212] on input "Attendance *" at bounding box center [406, 225] width 178 height 26
click at [350, 232] on input "Attendance *" at bounding box center [406, 225] width 178 height 26
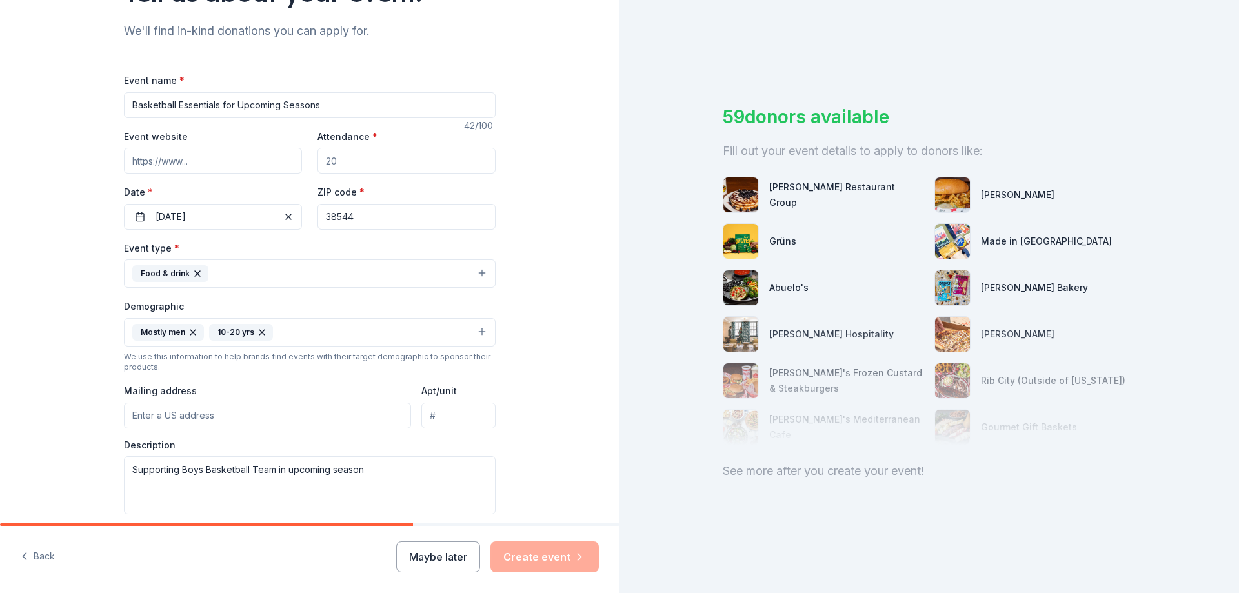
scroll to position [129, 0]
type input "20"
click at [364, 232] on div "Event name * Basketball Essentials for Upcoming Seasons 42 /100 Event website A…" at bounding box center [310, 371] width 372 height 599
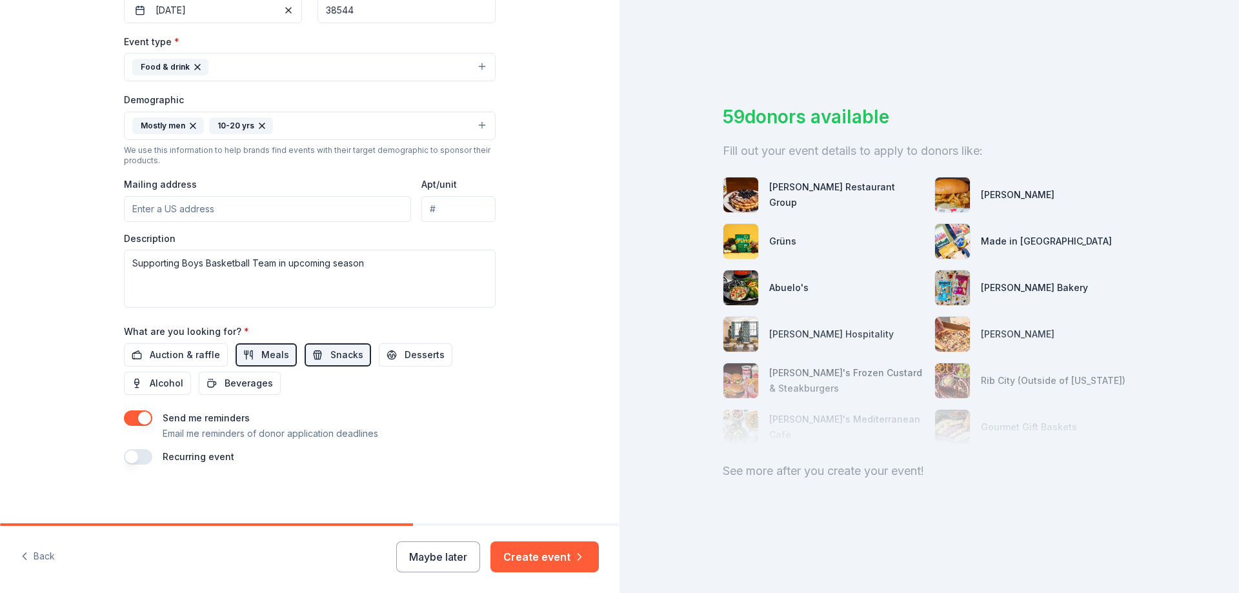
scroll to position [338, 0]
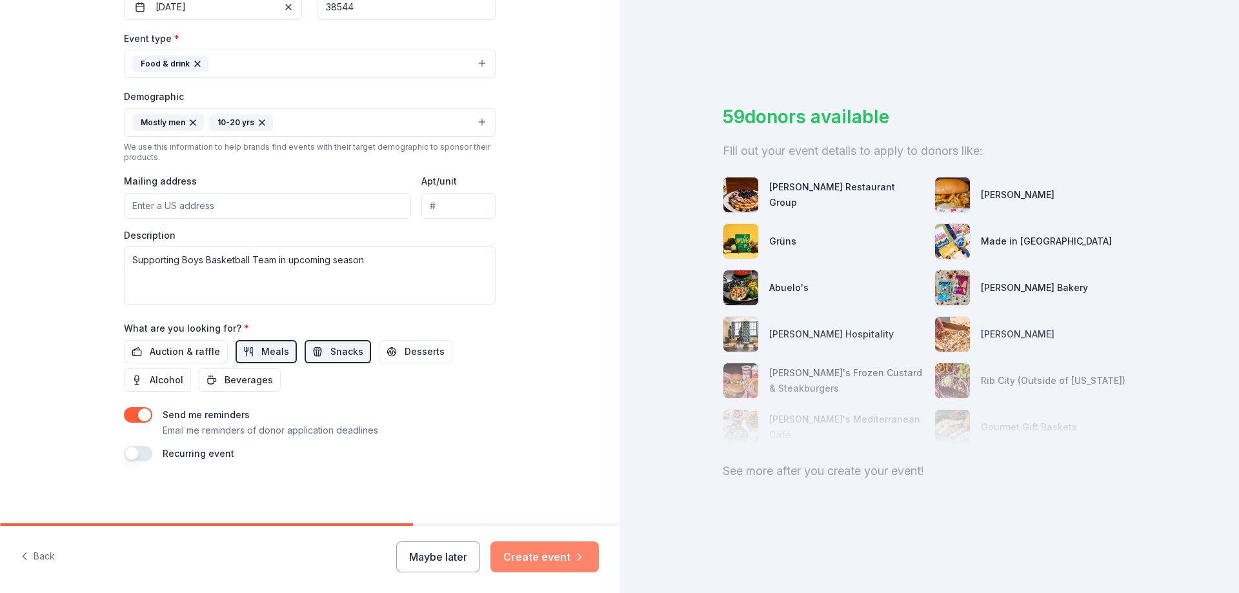
click at [561, 564] on button "Create event" at bounding box center [544, 556] width 108 height 31
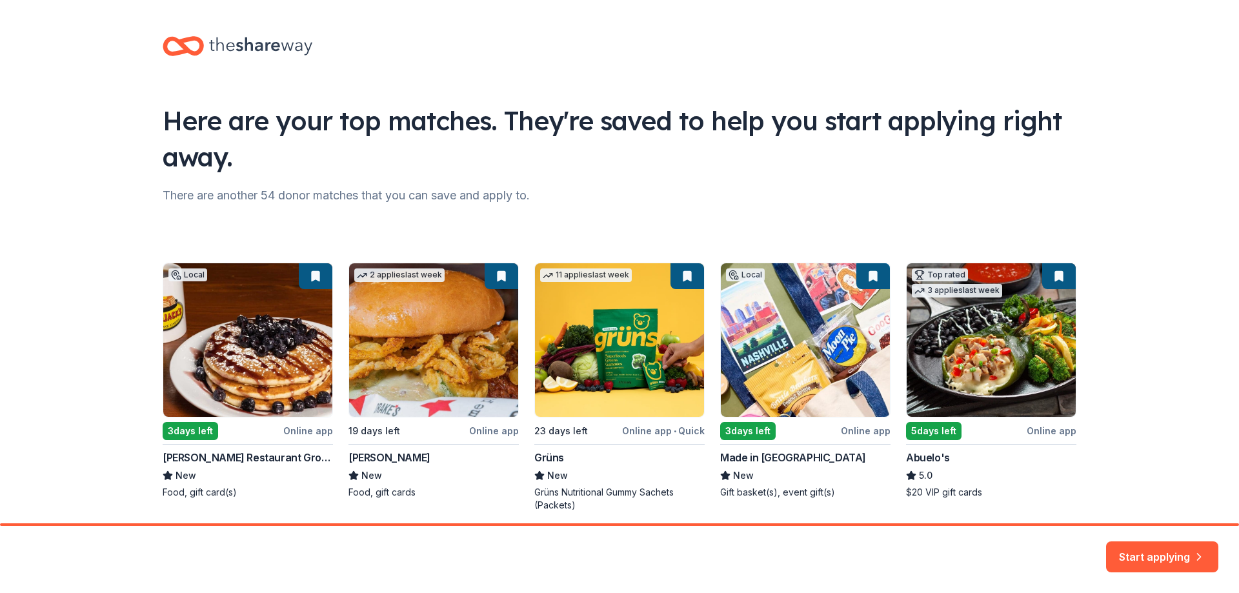
scroll to position [50, 0]
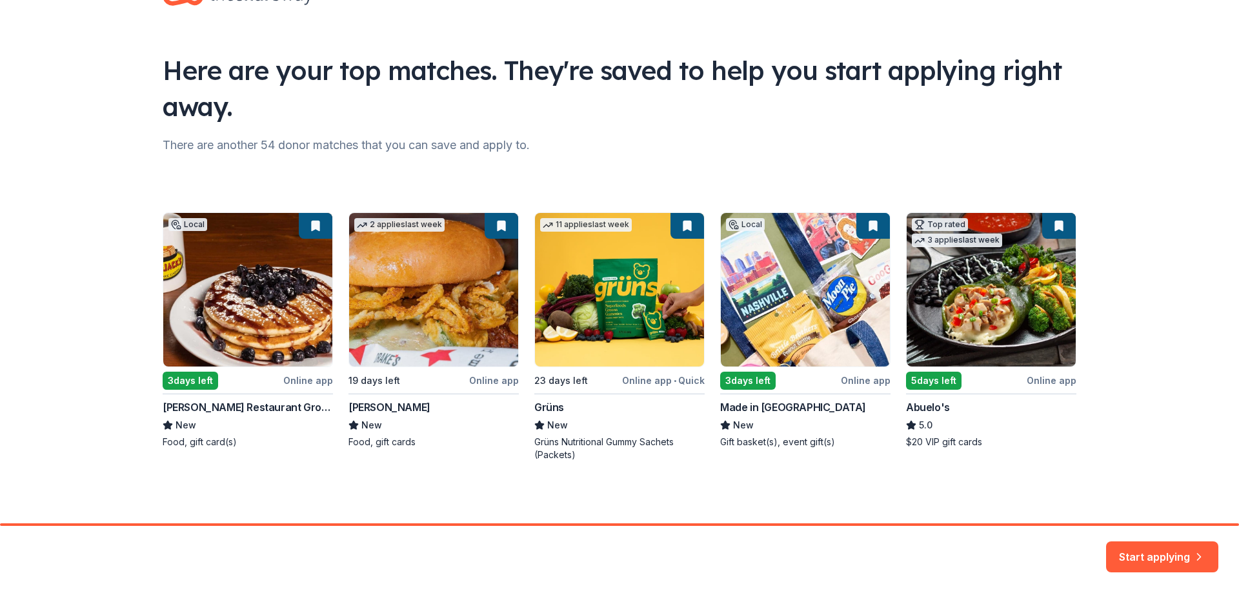
click at [453, 325] on div "Local 3 days left Online app [PERSON_NAME] Restaurant Group New Food, gift card…" at bounding box center [620, 336] width 914 height 249
click at [495, 354] on div "Local 3 days left Online app [PERSON_NAME] Restaurant Group New Food, gift card…" at bounding box center [620, 336] width 914 height 249
click at [477, 385] on div "Local 3 days left Online app [PERSON_NAME] Restaurant Group New Food, gift card…" at bounding box center [620, 336] width 914 height 249
click at [473, 335] on div "Local 3 days left Online app [PERSON_NAME] Restaurant Group New Food, gift card…" at bounding box center [620, 336] width 914 height 249
click at [701, 297] on div "Local 3 days left Online app [PERSON_NAME] Restaurant Group New Food, gift card…" at bounding box center [620, 336] width 914 height 249
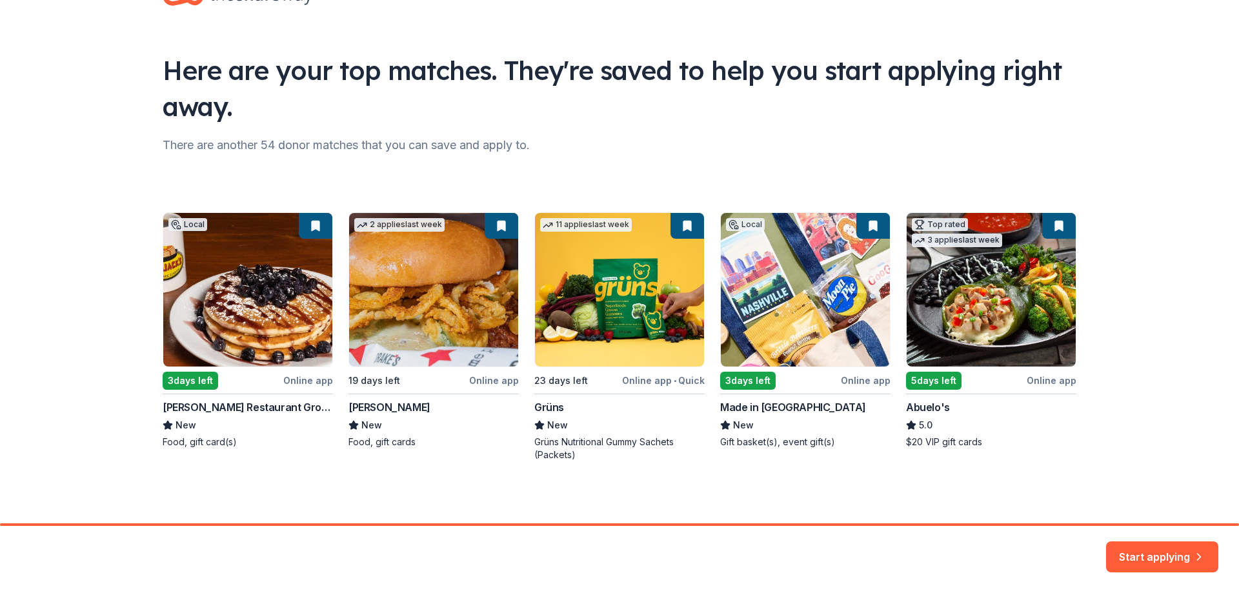
click at [683, 232] on div "Local 3 days left Online app [PERSON_NAME] Restaurant Group New Food, gift card…" at bounding box center [620, 336] width 914 height 249
click at [396, 267] on div "Local 3 days left Online app [PERSON_NAME] Restaurant Group New Food, gift card…" at bounding box center [620, 336] width 914 height 249
click at [1167, 557] on button "Start applying" at bounding box center [1162, 549] width 112 height 31
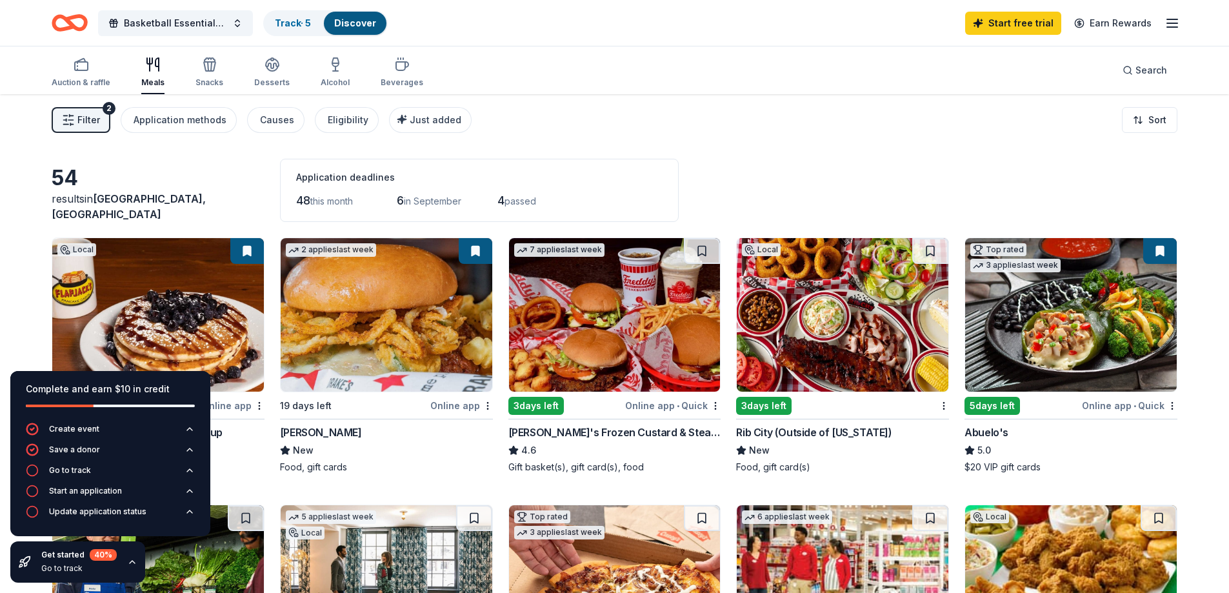
click at [447, 347] on img at bounding box center [387, 315] width 212 height 154
